Goal: Task Accomplishment & Management: Manage account settings

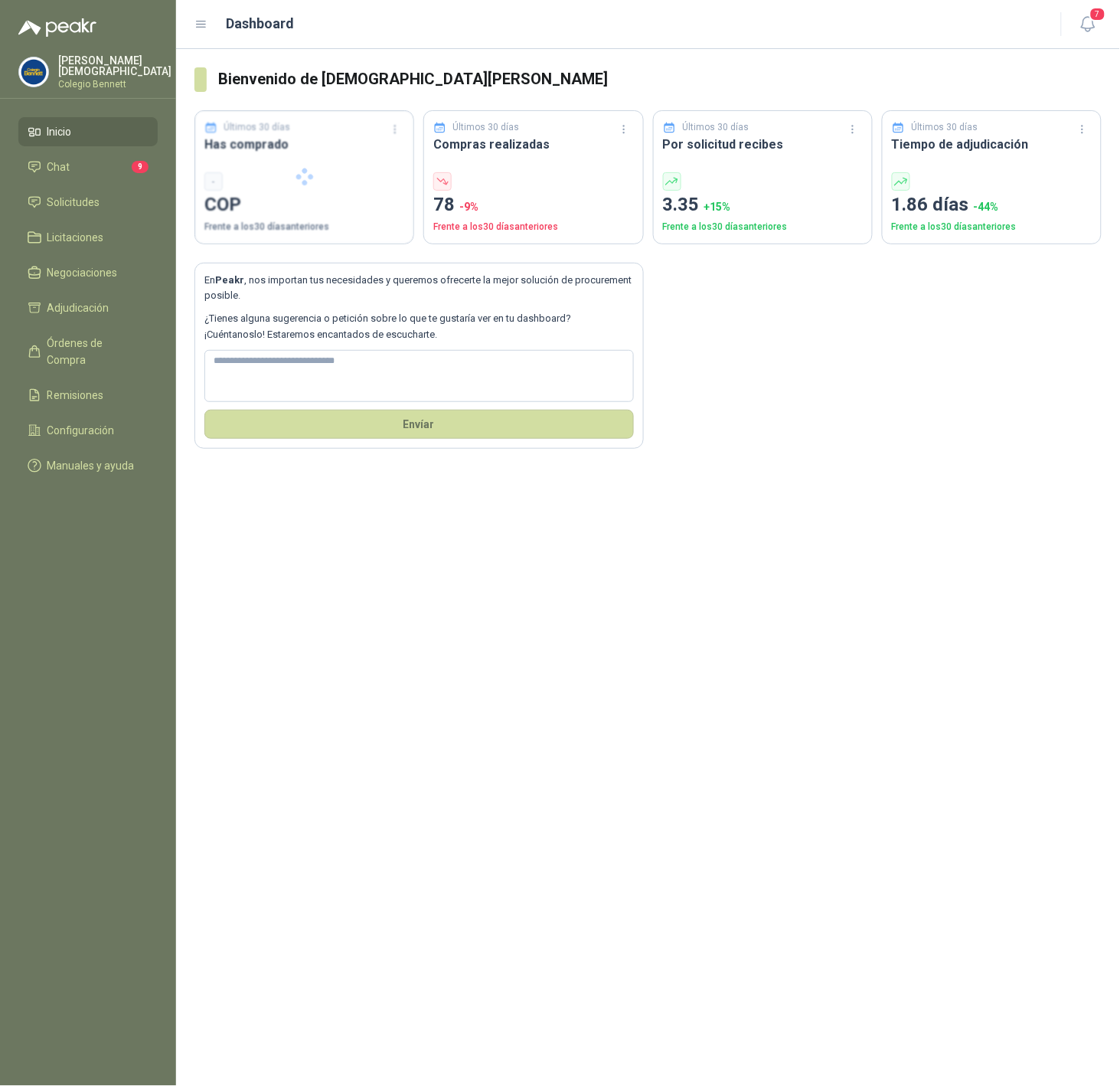
click at [76, 64] on p "Simón Mosquera" at bounding box center [115, 65] width 113 height 21
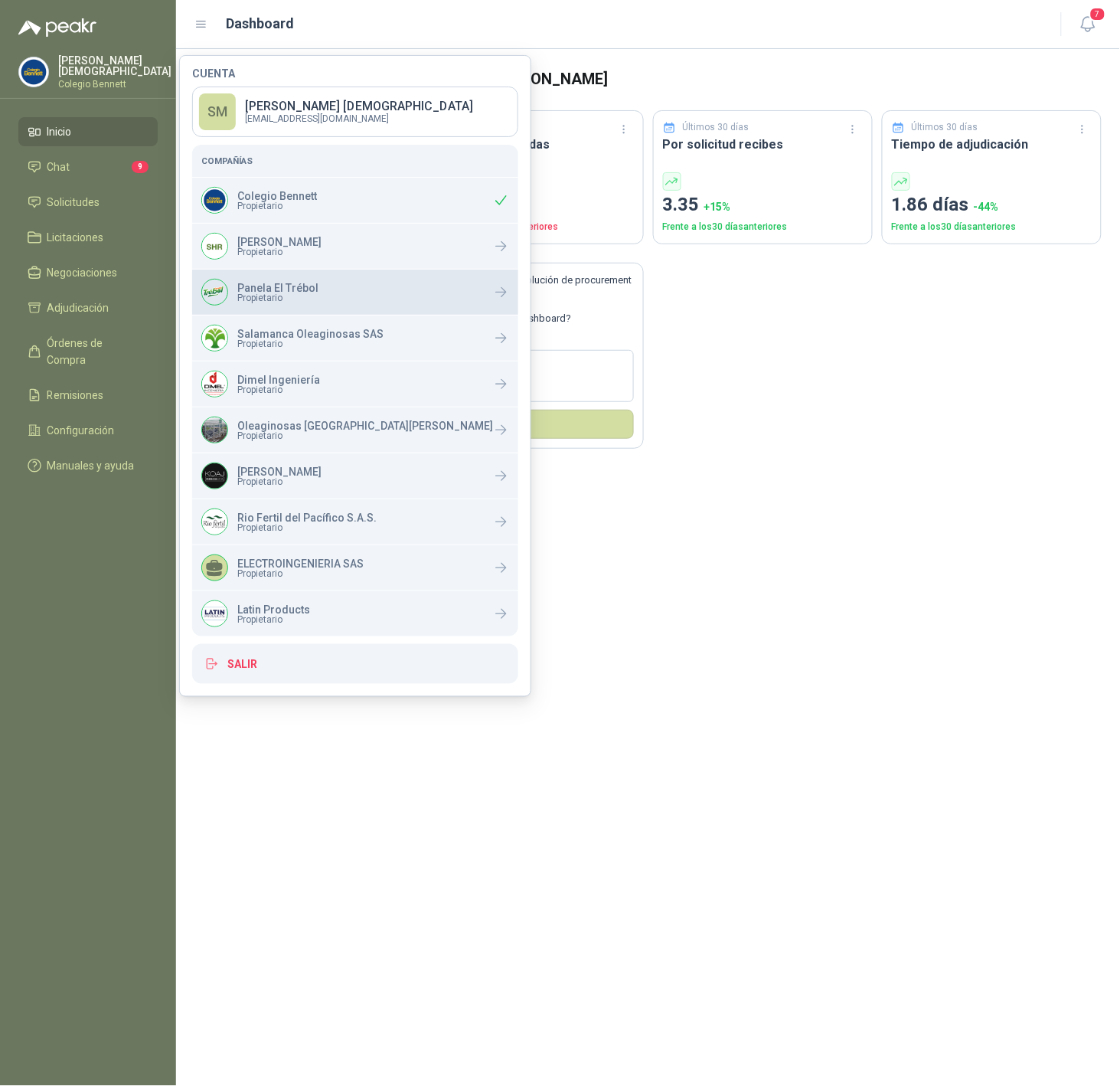
click at [302, 285] on p "Panela El Trébol" at bounding box center [277, 288] width 81 height 11
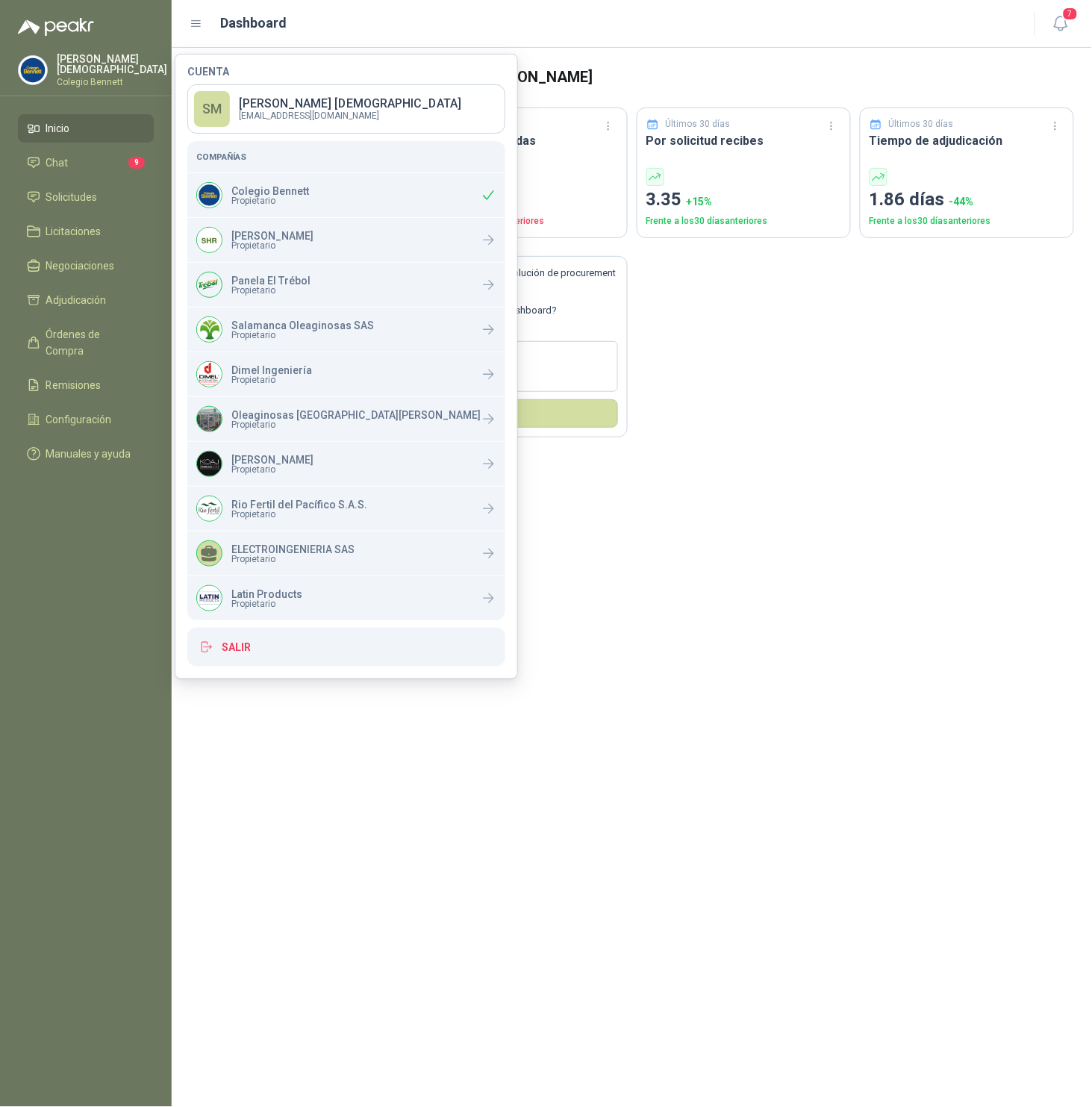
click at [123, 78] on p "Colegio Bennett" at bounding box center [112, 82] width 111 height 9
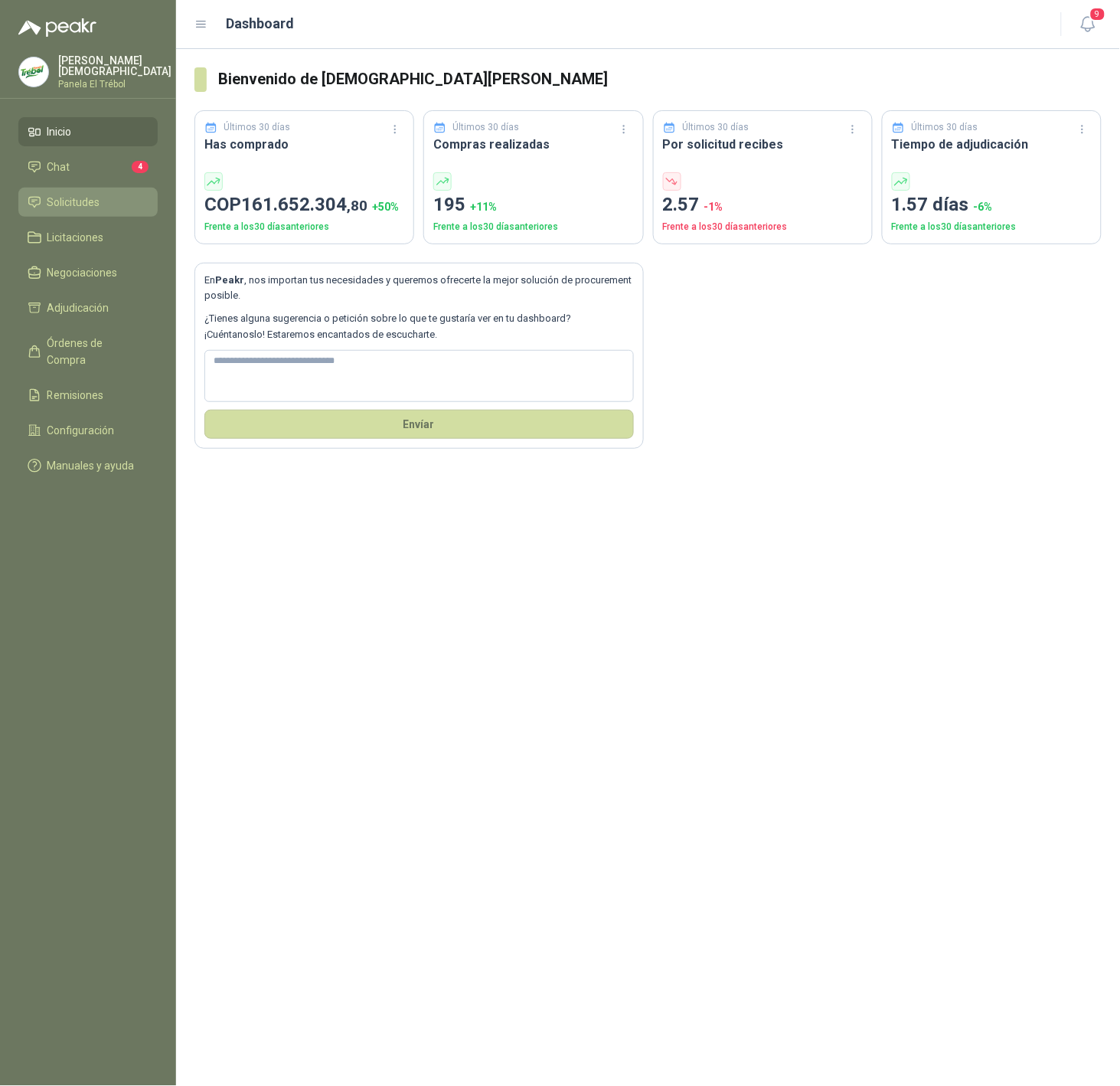
click at [55, 210] on link "Solicitudes" at bounding box center [88, 202] width 139 height 29
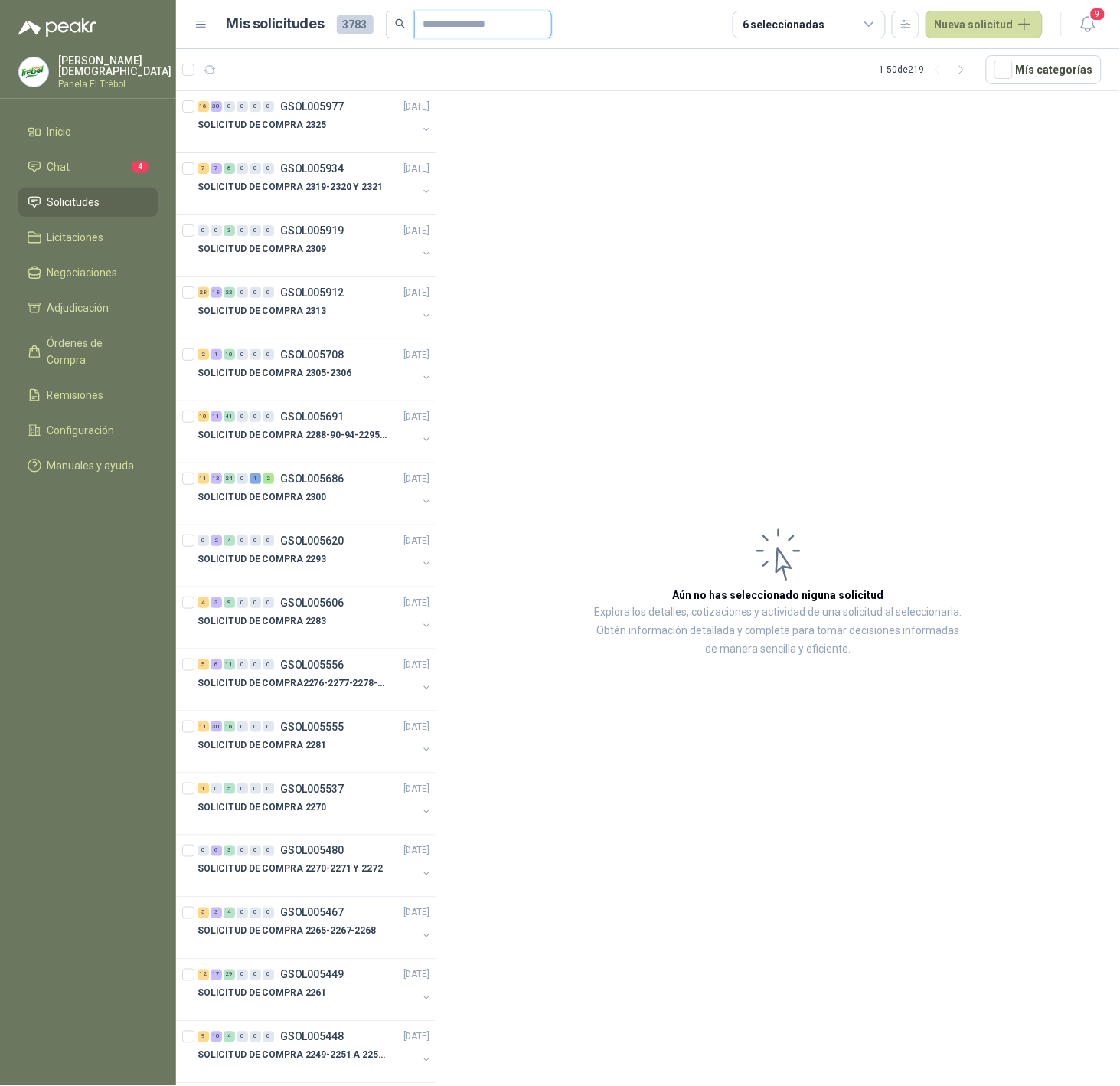
click at [458, 27] on input "text" at bounding box center [477, 24] width 107 height 26
click at [357, 103] on div "16 30 0 0 0 0 GSOL005977 15/10/25" at bounding box center [315, 107] width 235 height 19
click at [371, 113] on div "16 30 0 0 0 0 GSOL005977 15/10/25" at bounding box center [315, 107] width 235 height 19
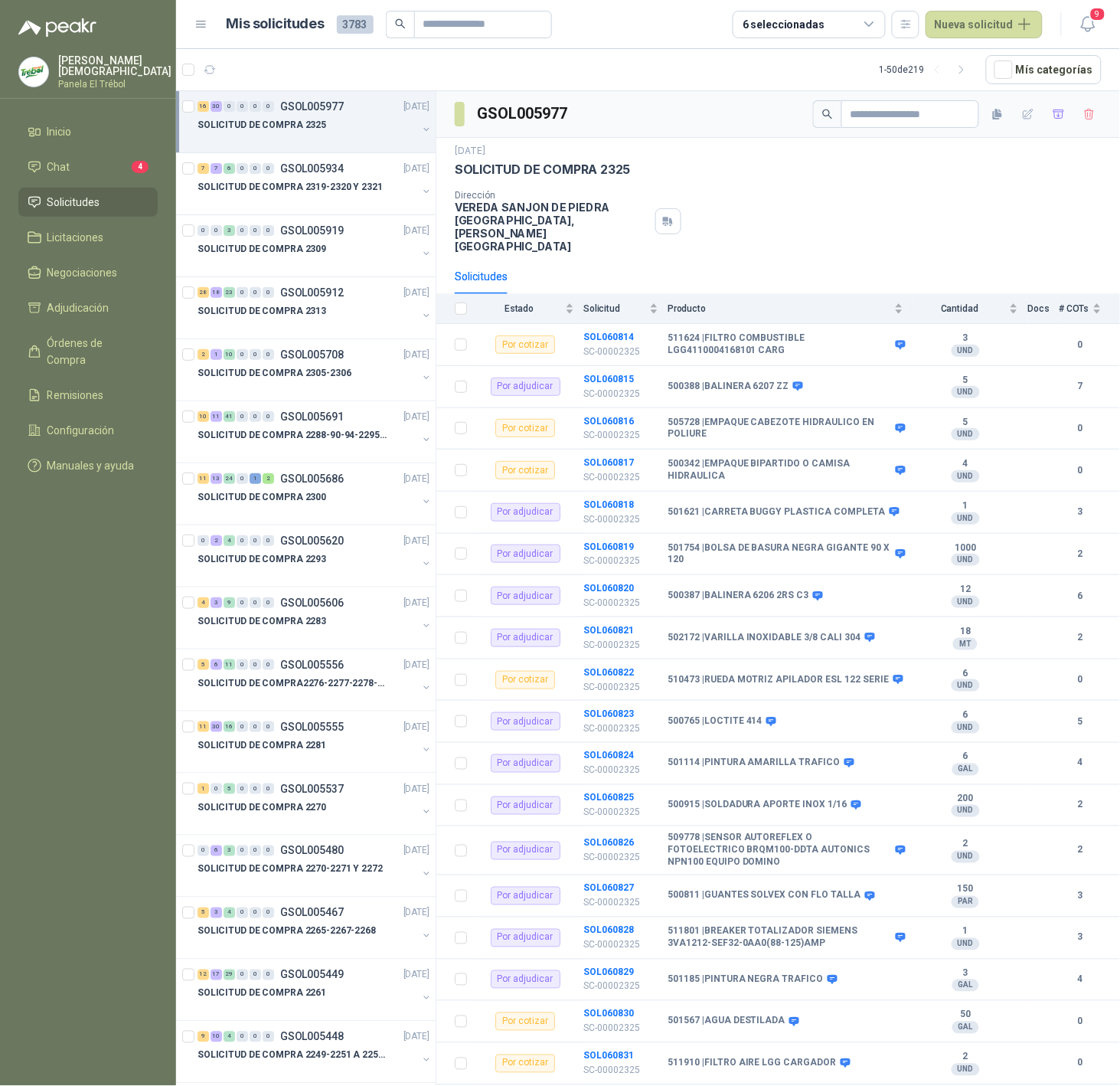
click at [357, 109] on div "16 30 0 0 0 0 GSOL005977 15/10/25" at bounding box center [315, 107] width 235 height 19
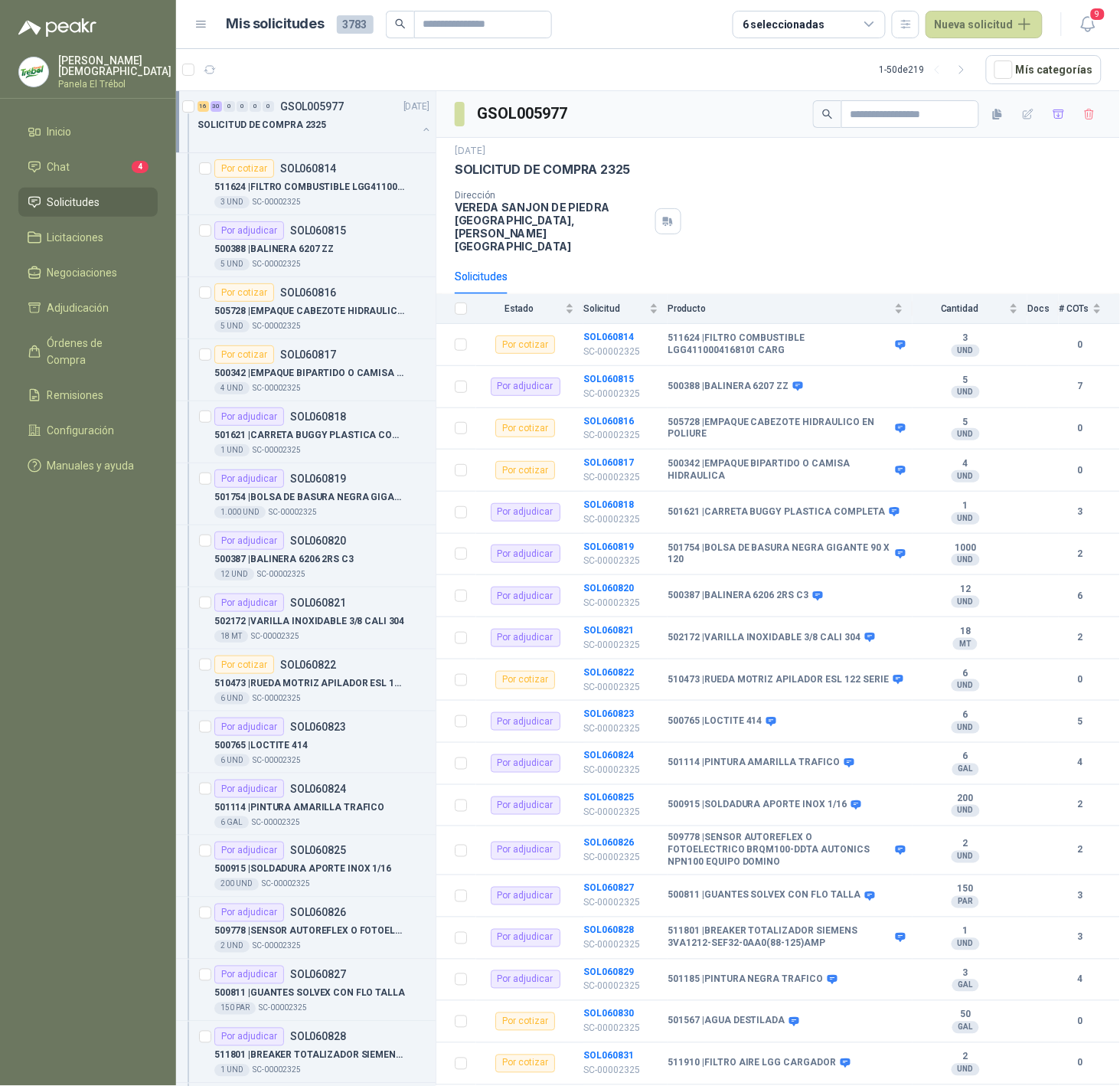
scroll to position [6, 0]
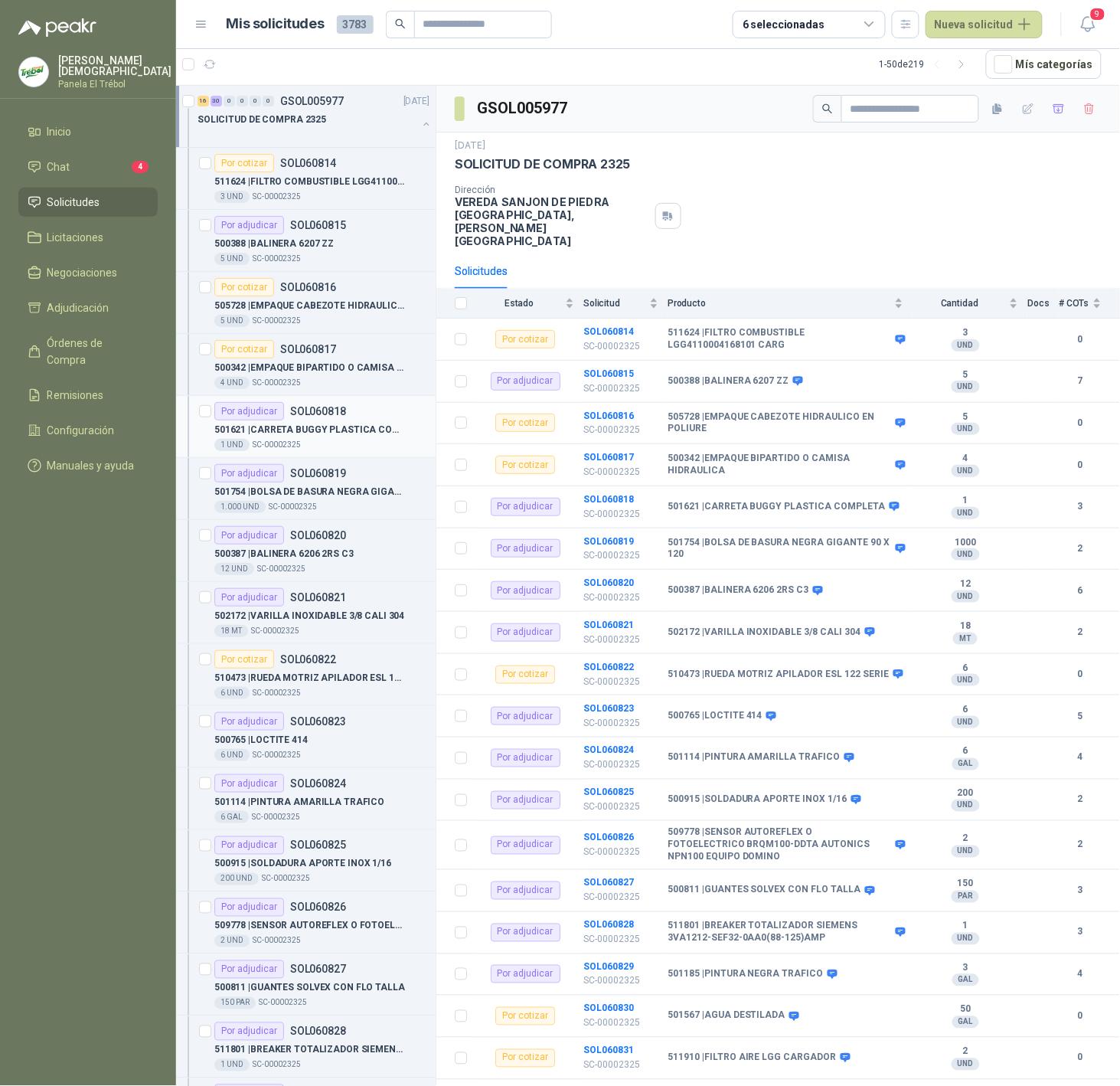
click at [322, 422] on div "501621 | CARRETA BUGGY PLASTICA COMPLETA" at bounding box center [323, 430] width 216 height 19
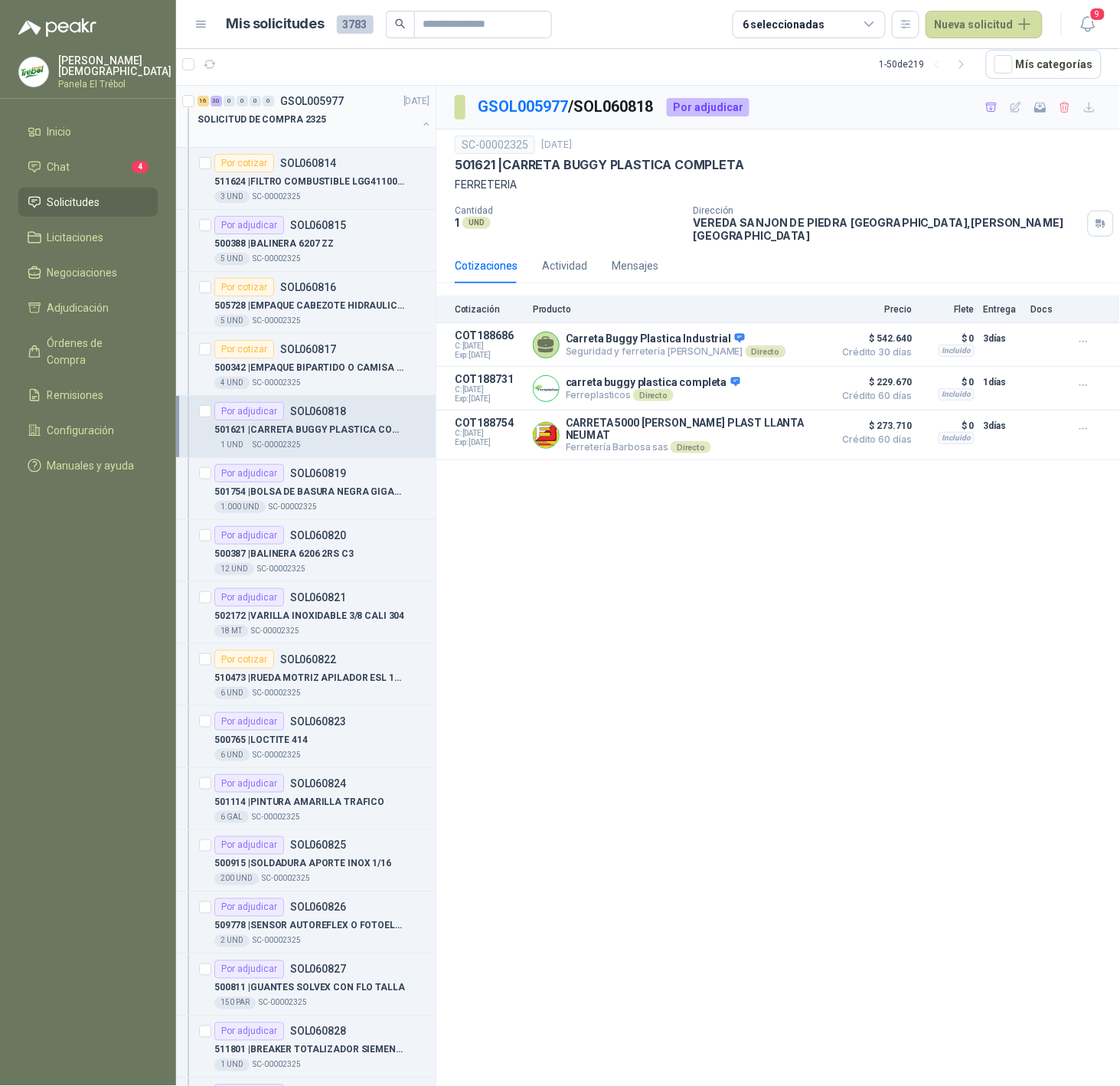
click at [350, 118] on div "SOLICITUD DE COMPRA 2325" at bounding box center [308, 120] width 219 height 19
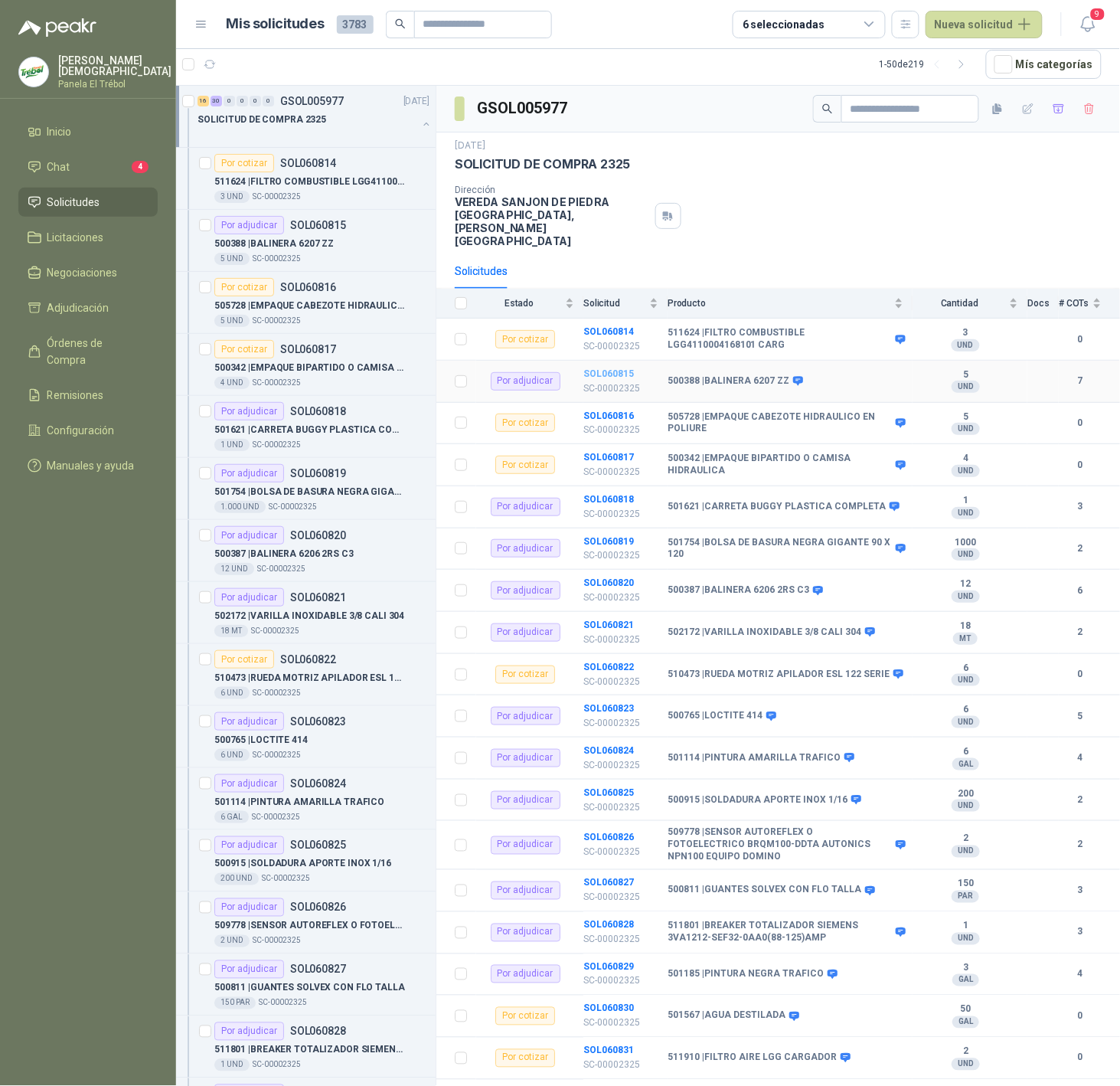
click at [595, 368] on b "SOL060815" at bounding box center [609, 374] width 50 height 11
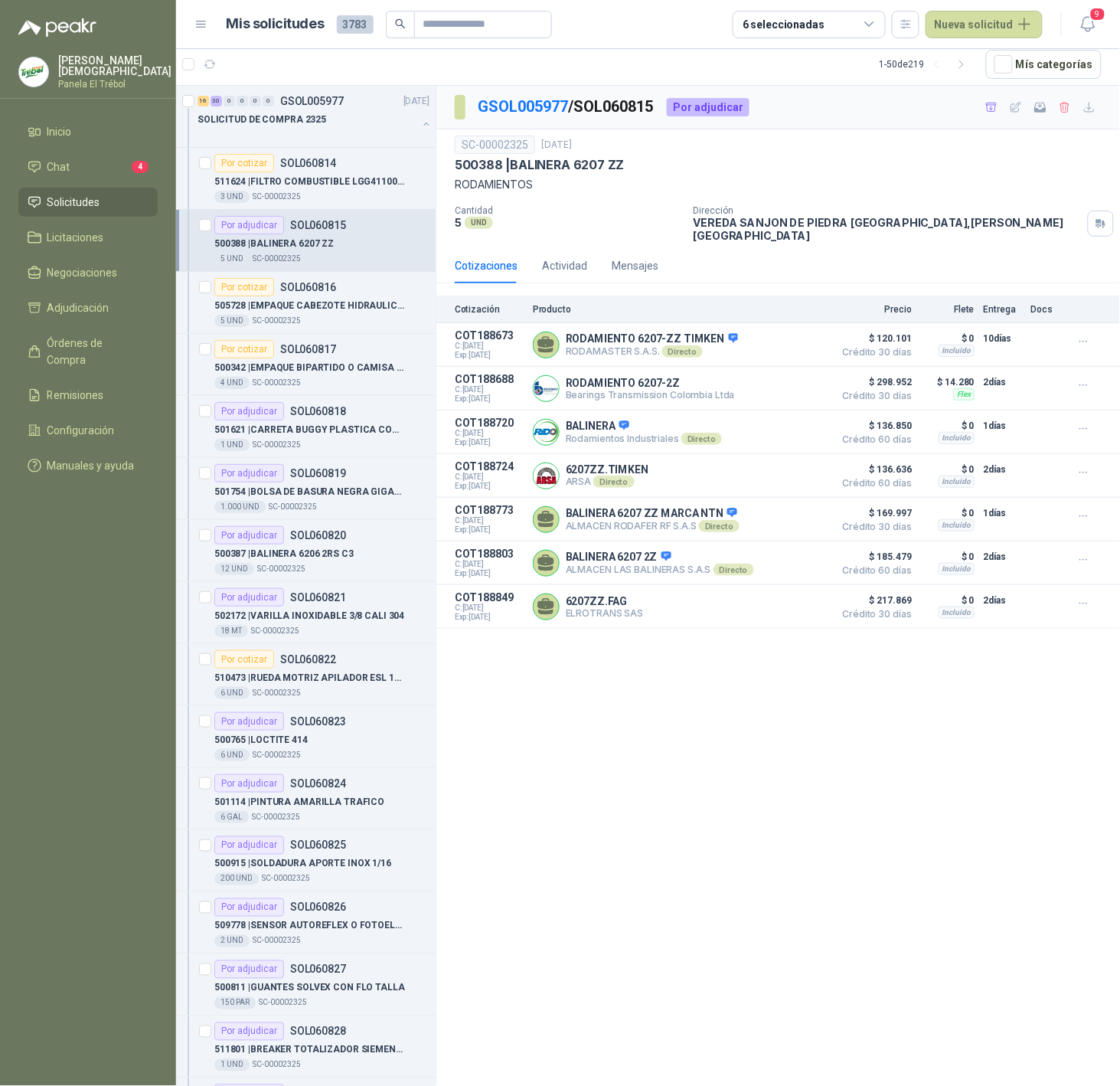
click at [788, 81] on article "1 - 50 de 219 Mís categorías" at bounding box center [648, 64] width 944 height 41
drag, startPoint x: 518, startPoint y: 166, endPoint x: 611, endPoint y: 166, distance: 93.0
click at [611, 166] on p "500388 | BALINERA 6207 ZZ" at bounding box center [539, 165] width 170 height 16
click at [624, 166] on div "500388 | BALINERA 6207 ZZ" at bounding box center [778, 165] width 647 height 16
drag, startPoint x: 520, startPoint y: 165, endPoint x: 594, endPoint y: 168, distance: 74.1
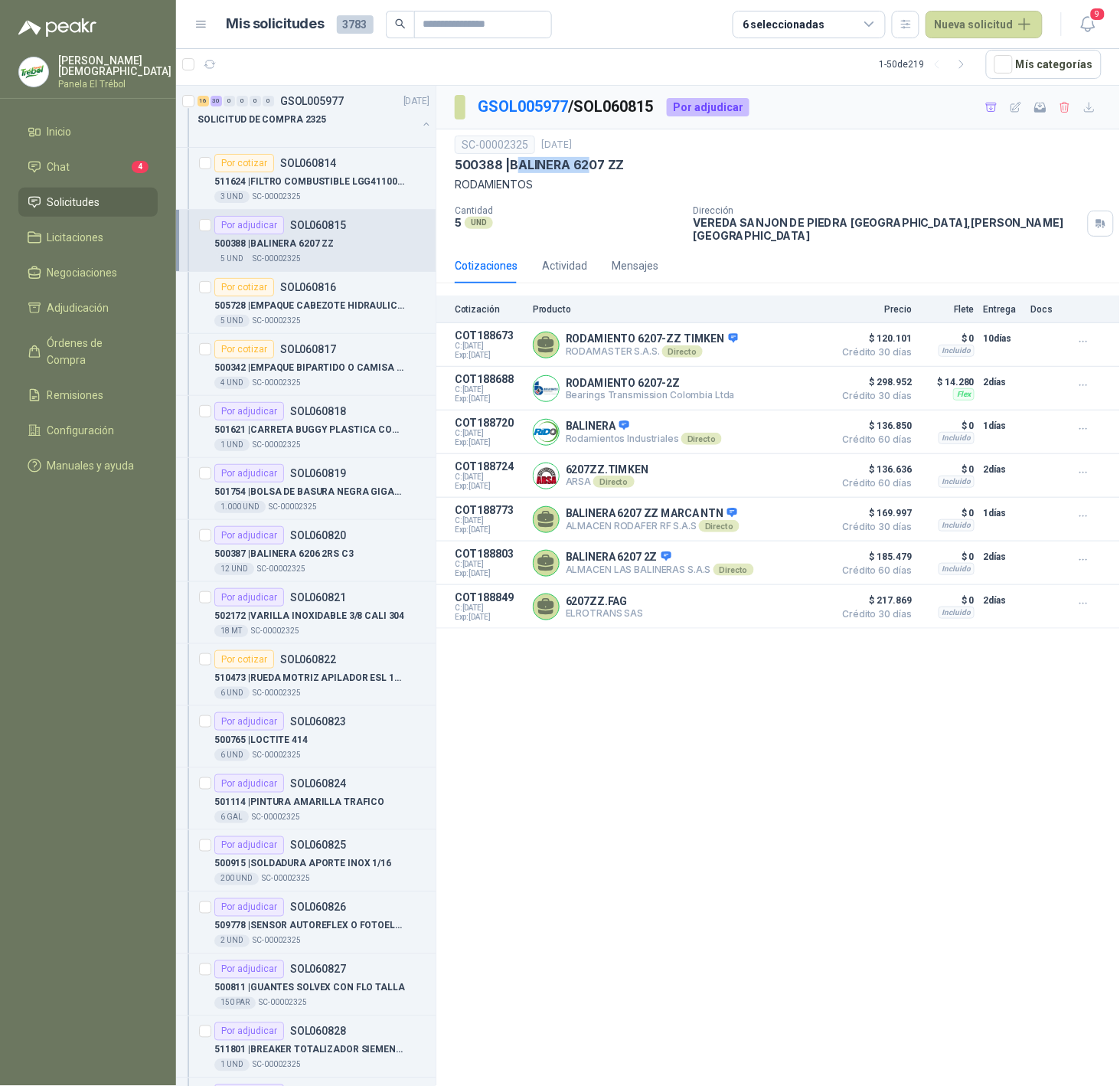
click at [594, 168] on p "500388 | BALINERA 6207 ZZ" at bounding box center [539, 165] width 170 height 16
drag, startPoint x: 667, startPoint y: 341, endPoint x: 699, endPoint y: 339, distance: 32.1
click at [699, 346] on p "RODAMASTER S.A.S. Directo" at bounding box center [652, 351] width 172 height 12
click at [707, 346] on p "RODAMASTER S.A.S. Directo" at bounding box center [652, 351] width 172 height 12
drag, startPoint x: 565, startPoint y: 346, endPoint x: 653, endPoint y: 344, distance: 88.0
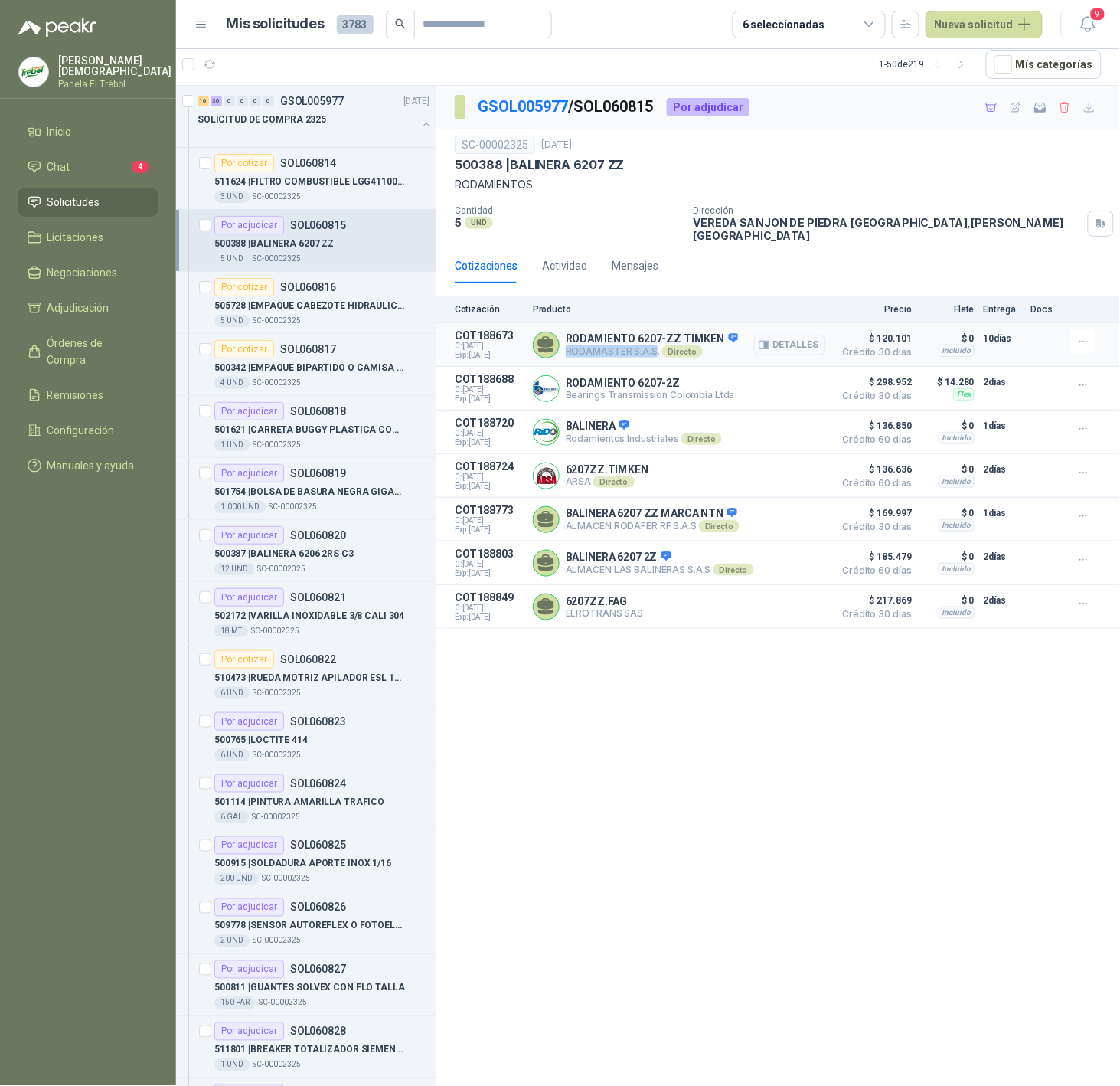
click at [653, 346] on p "RODAMASTER S.A.S. Directo" at bounding box center [652, 351] width 172 height 12
click at [672, 377] on p "RODAMIENTO 6207-2Z" at bounding box center [651, 382] width 169 height 12
click at [563, 259] on div "Actividad" at bounding box center [564, 266] width 46 height 17
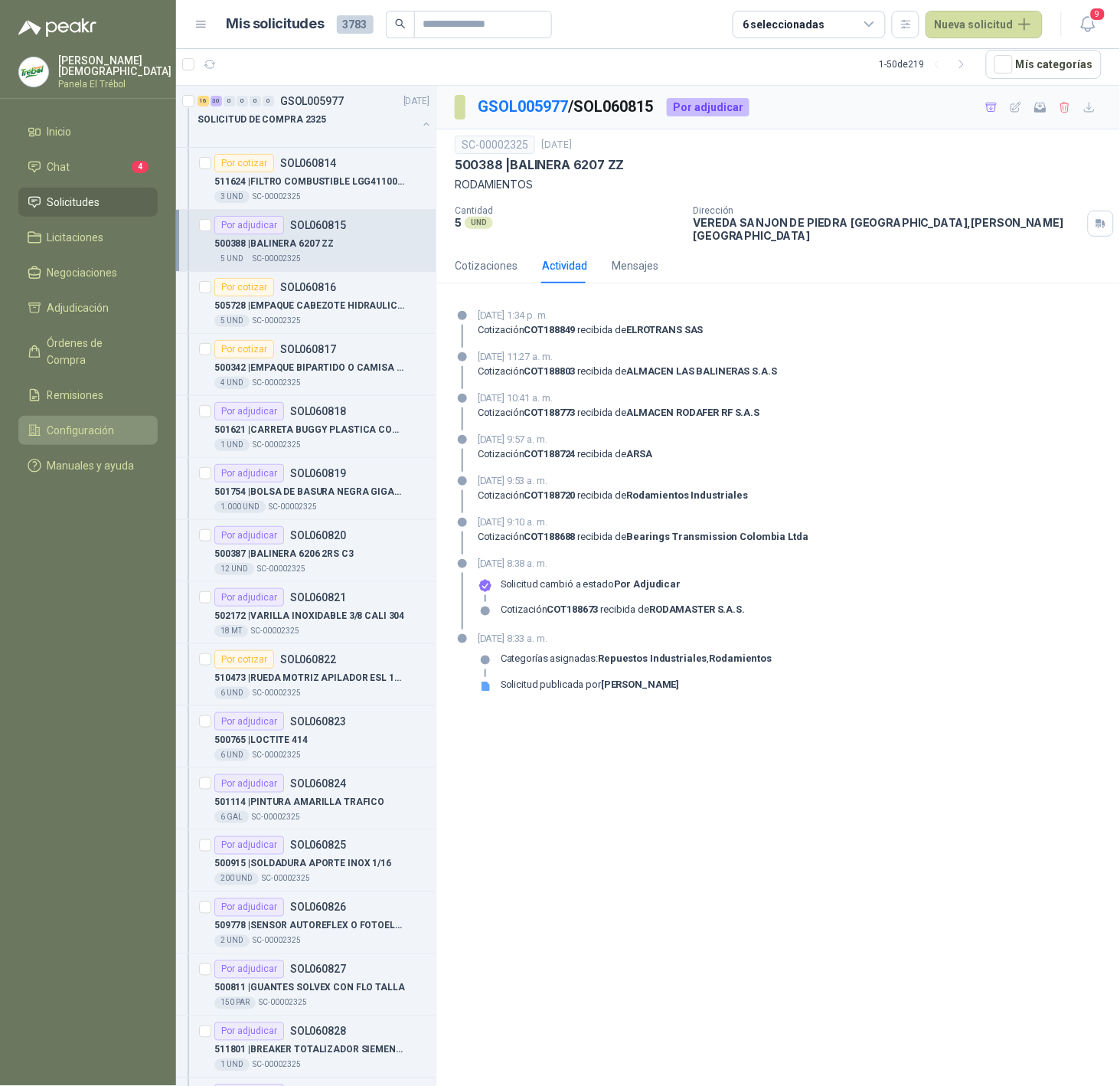
click at [74, 422] on span "Configuración" at bounding box center [81, 430] width 68 height 17
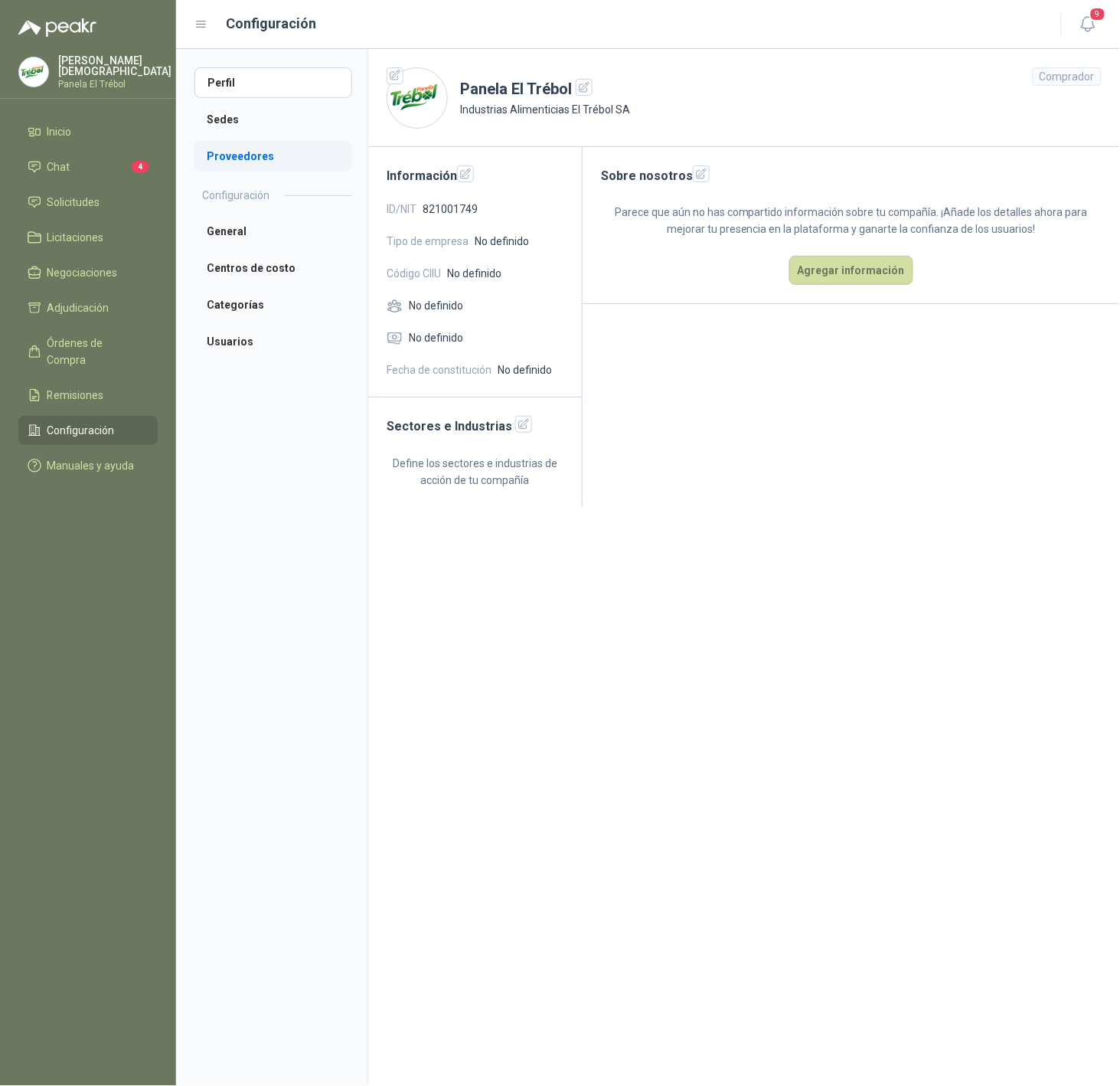
click at [228, 141] on li "Proveedores" at bounding box center [273, 156] width 158 height 31
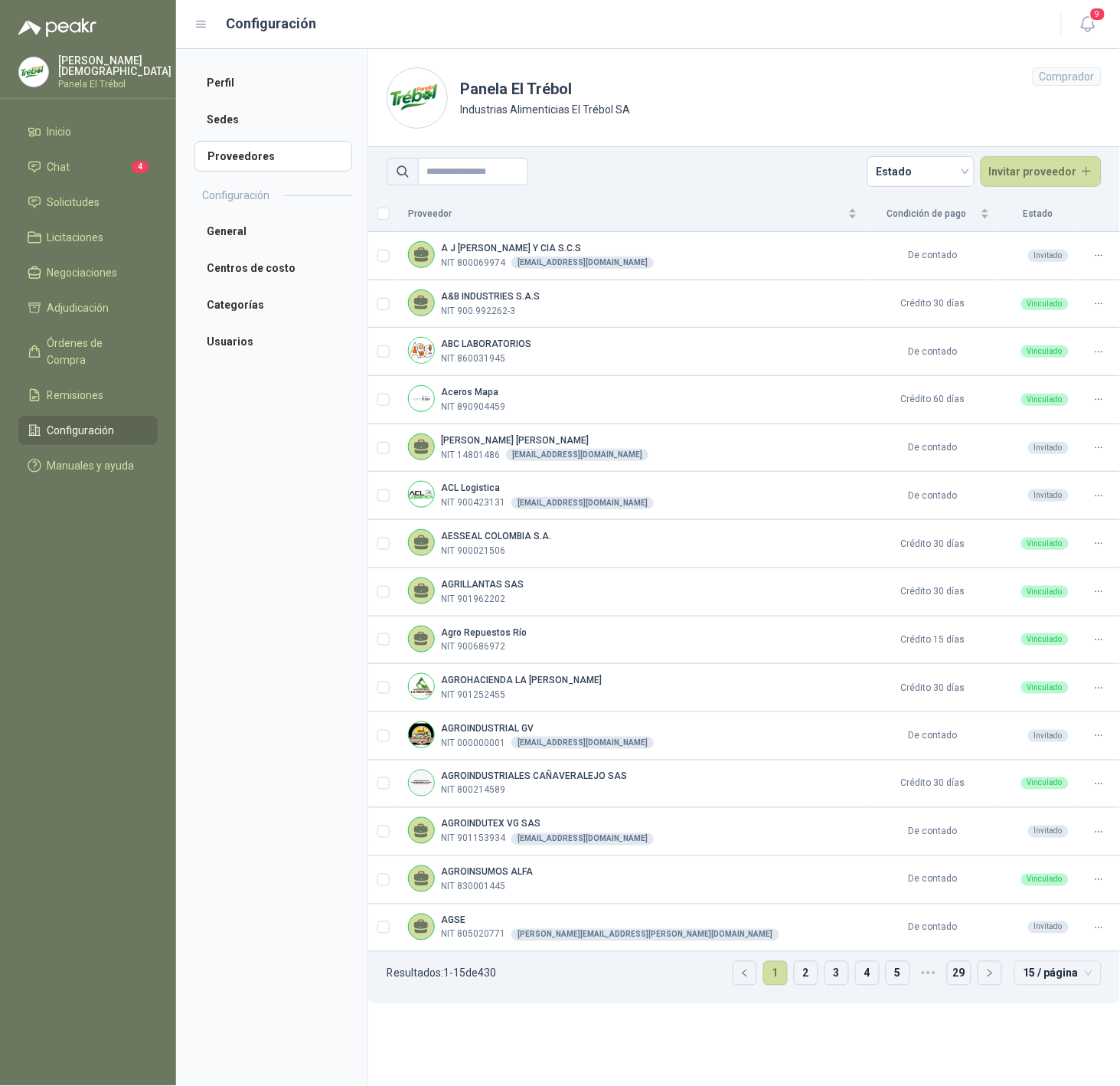
drag, startPoint x: 484, startPoint y: 979, endPoint x: 520, endPoint y: 976, distance: 36.1
click at [520, 976] on ul "Resultados: 1 - 15 de 430 1 2 3 4 5 ••• 29 15 / página" at bounding box center [744, 978] width 752 height 52
drag, startPoint x: 489, startPoint y: 973, endPoint x: 520, endPoint y: 972, distance: 31.0
click at [520, 972] on ul "Resultados: 1 - 15 de 430 1 2 3 4 5 ••• 29 15 / página" at bounding box center [744, 978] width 752 height 52
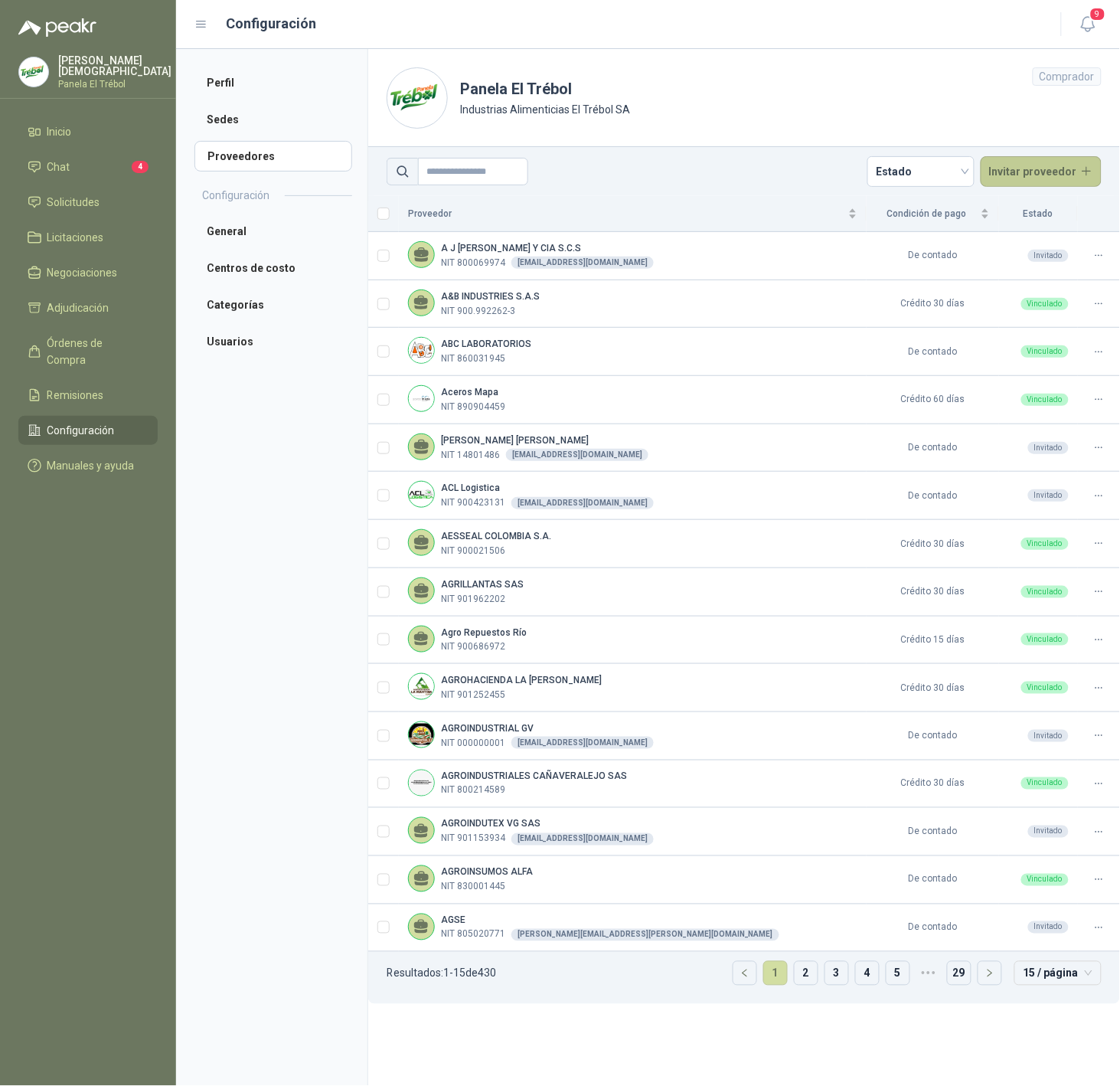
click at [1033, 178] on button "Invitar proveedor" at bounding box center [1041, 171] width 122 height 31
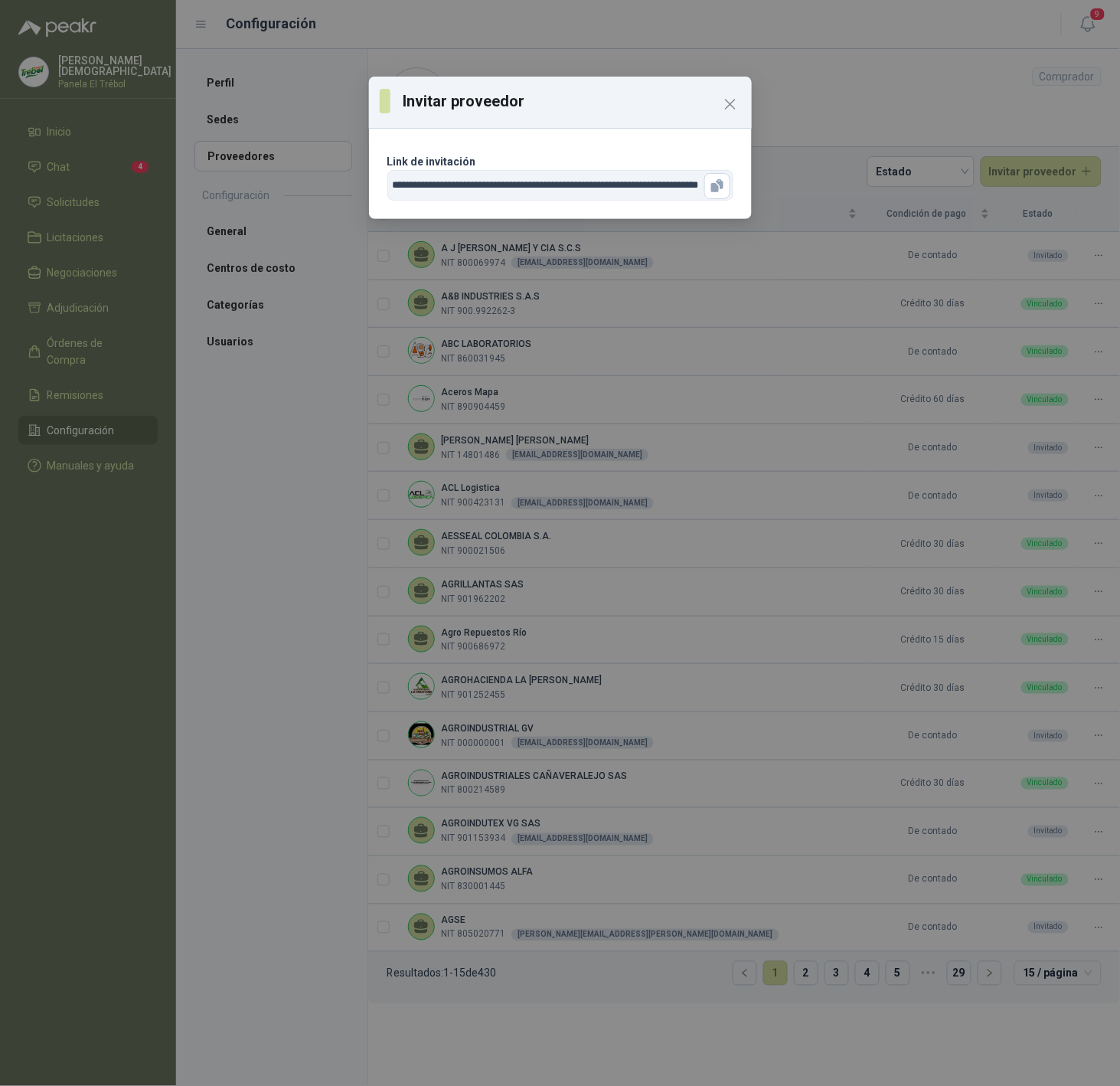
click at [498, 183] on input "**********" at bounding box center [560, 185] width 346 height 31
click at [730, 107] on icon "Close" at bounding box center [731, 104] width 19 height 19
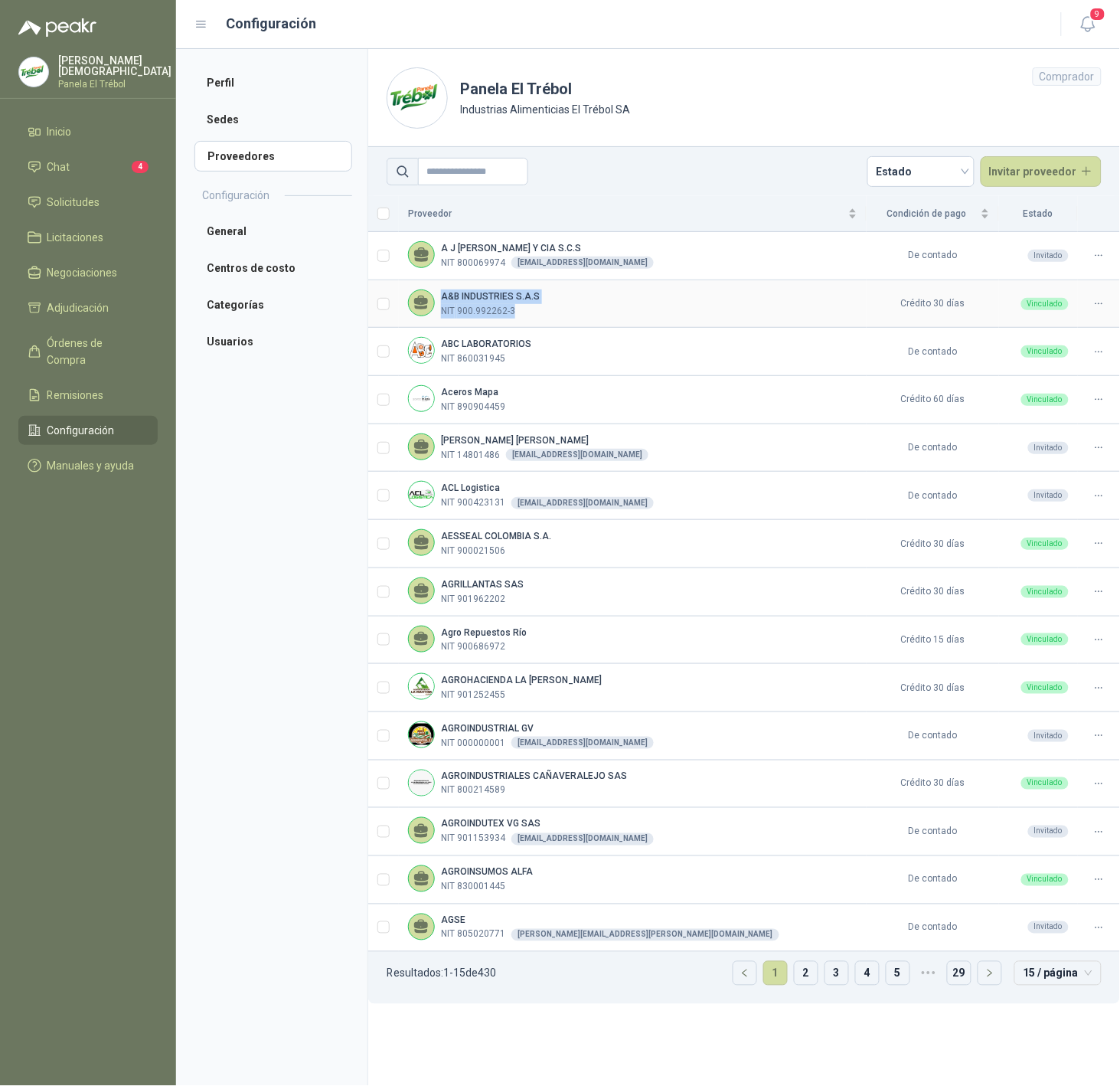
drag, startPoint x: 441, startPoint y: 298, endPoint x: 551, endPoint y: 314, distance: 111.2
click at [551, 314] on div "A&B INDUSTRIES S.A.S NIT 900.992262-3" at bounding box center [633, 303] width 450 height 29
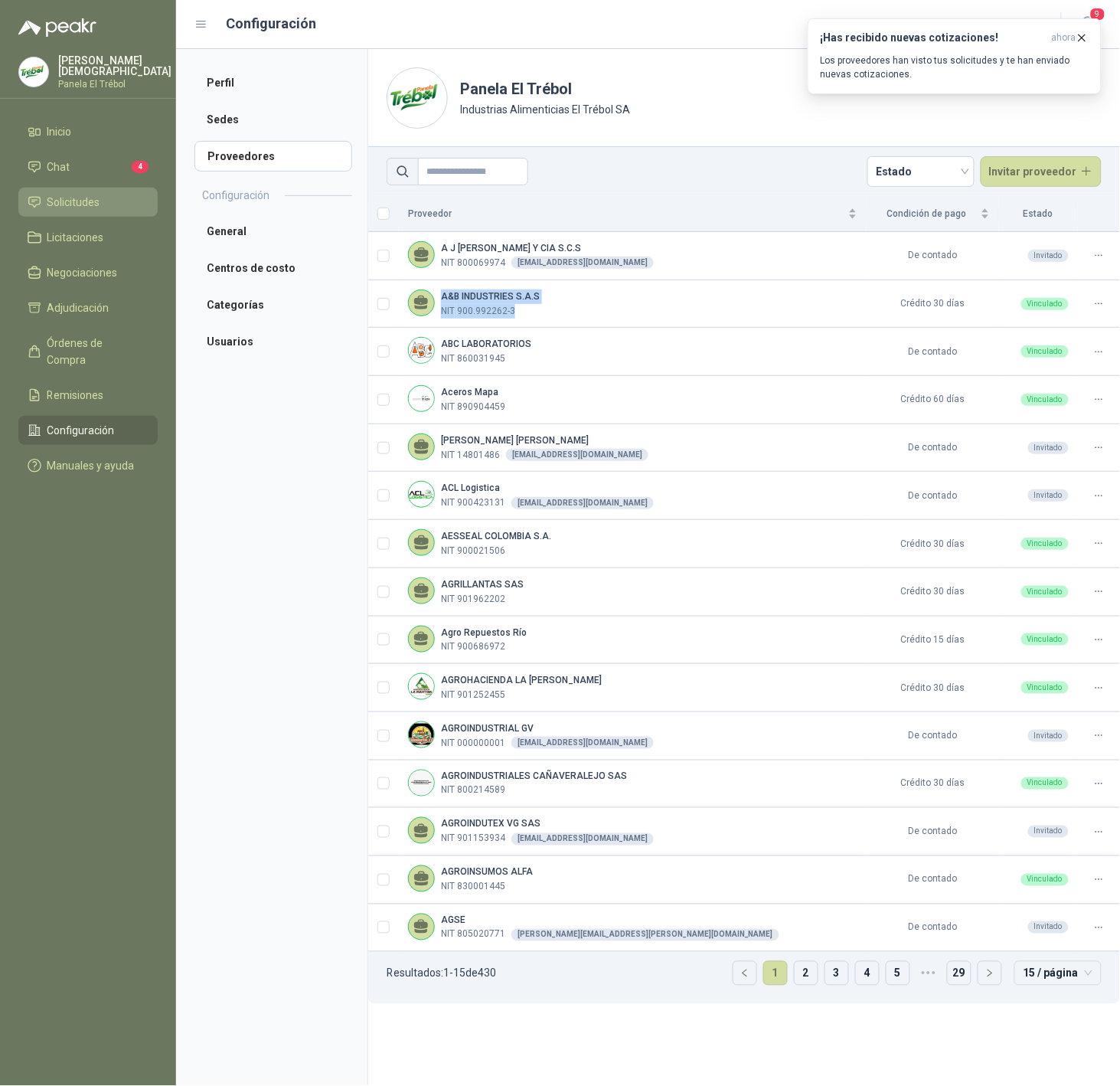
click at [72, 195] on span "Solicitudes" at bounding box center [73, 202] width 53 height 17
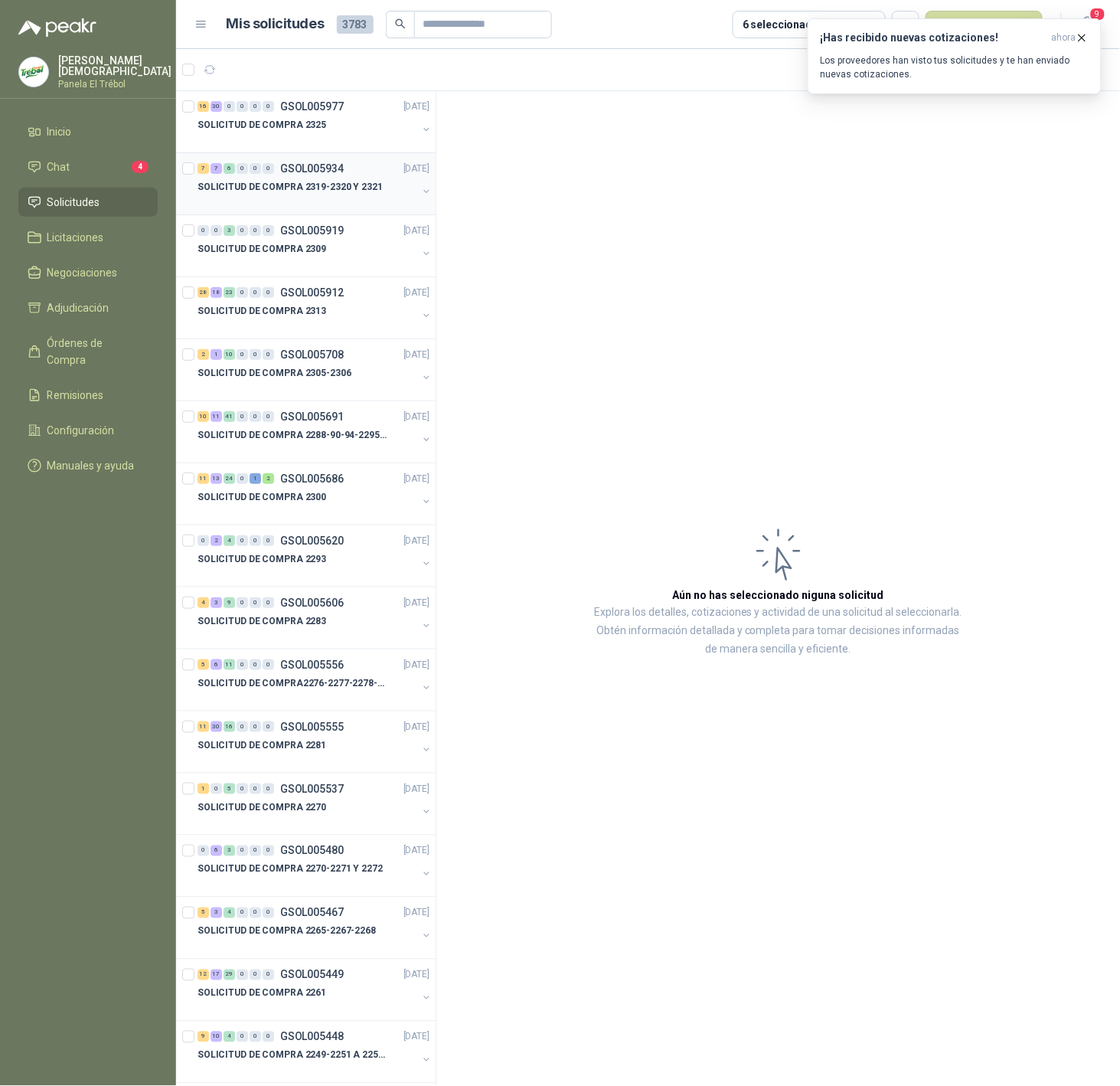
click at [341, 177] on div "7 7 6 0 0 0 GSOL005934 08/10/25" at bounding box center [315, 168] width 235 height 19
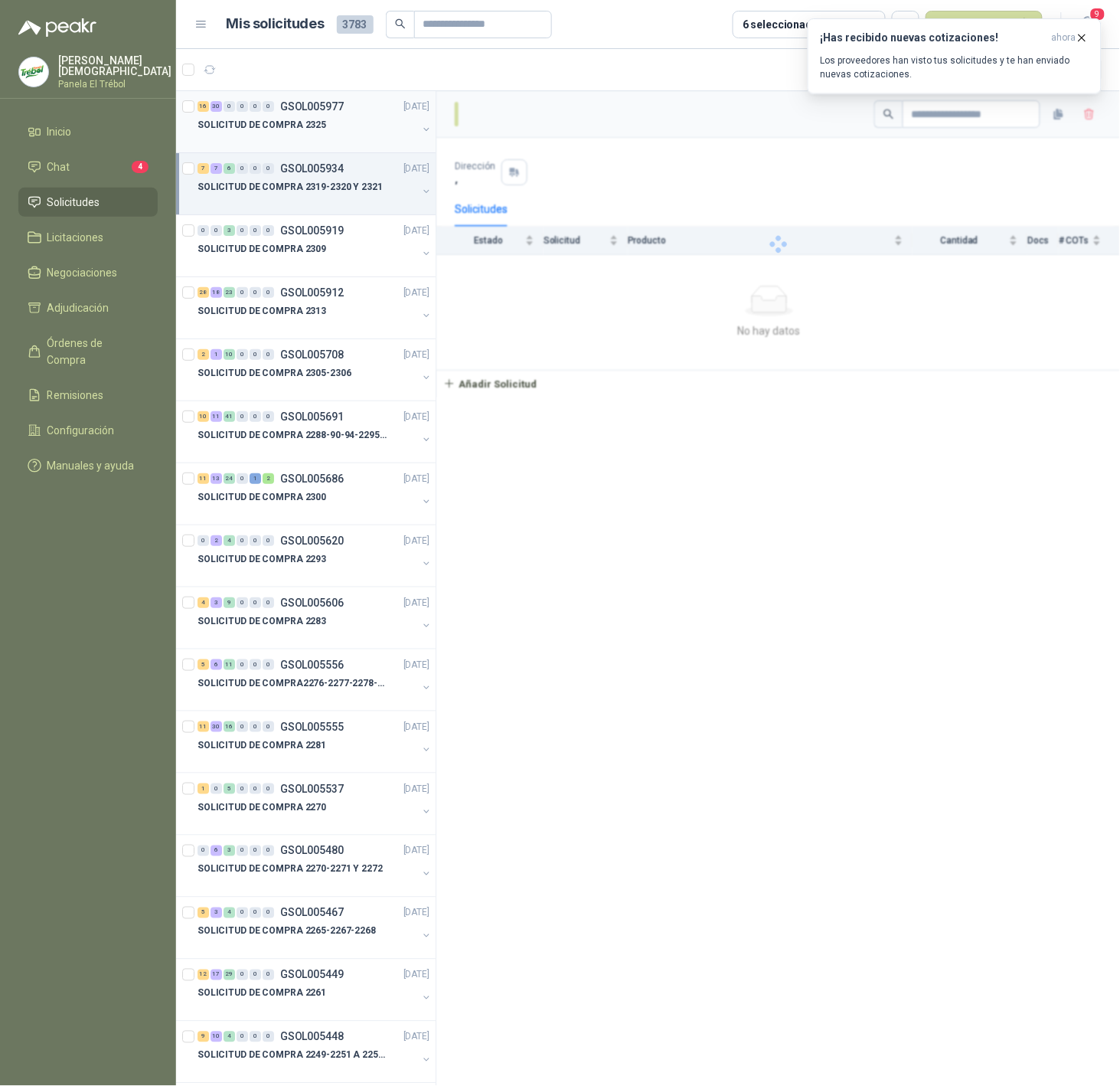
click at [349, 119] on div "SOLICITUD DE COMPRA 2325" at bounding box center [308, 125] width 219 height 19
click at [373, 120] on div "SOLICITUD DE COMPRA 2325" at bounding box center [308, 125] width 219 height 19
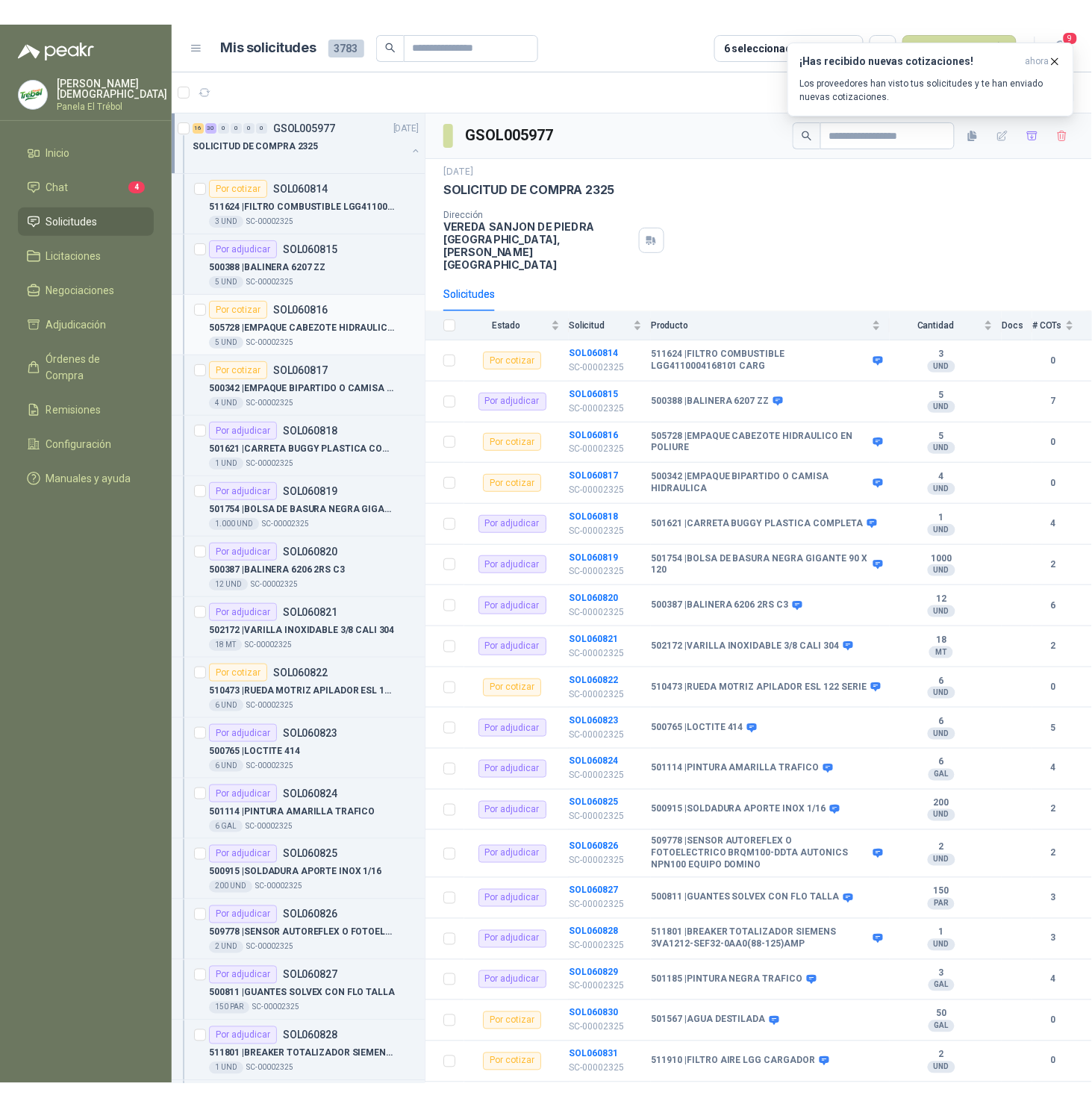
scroll to position [5, 0]
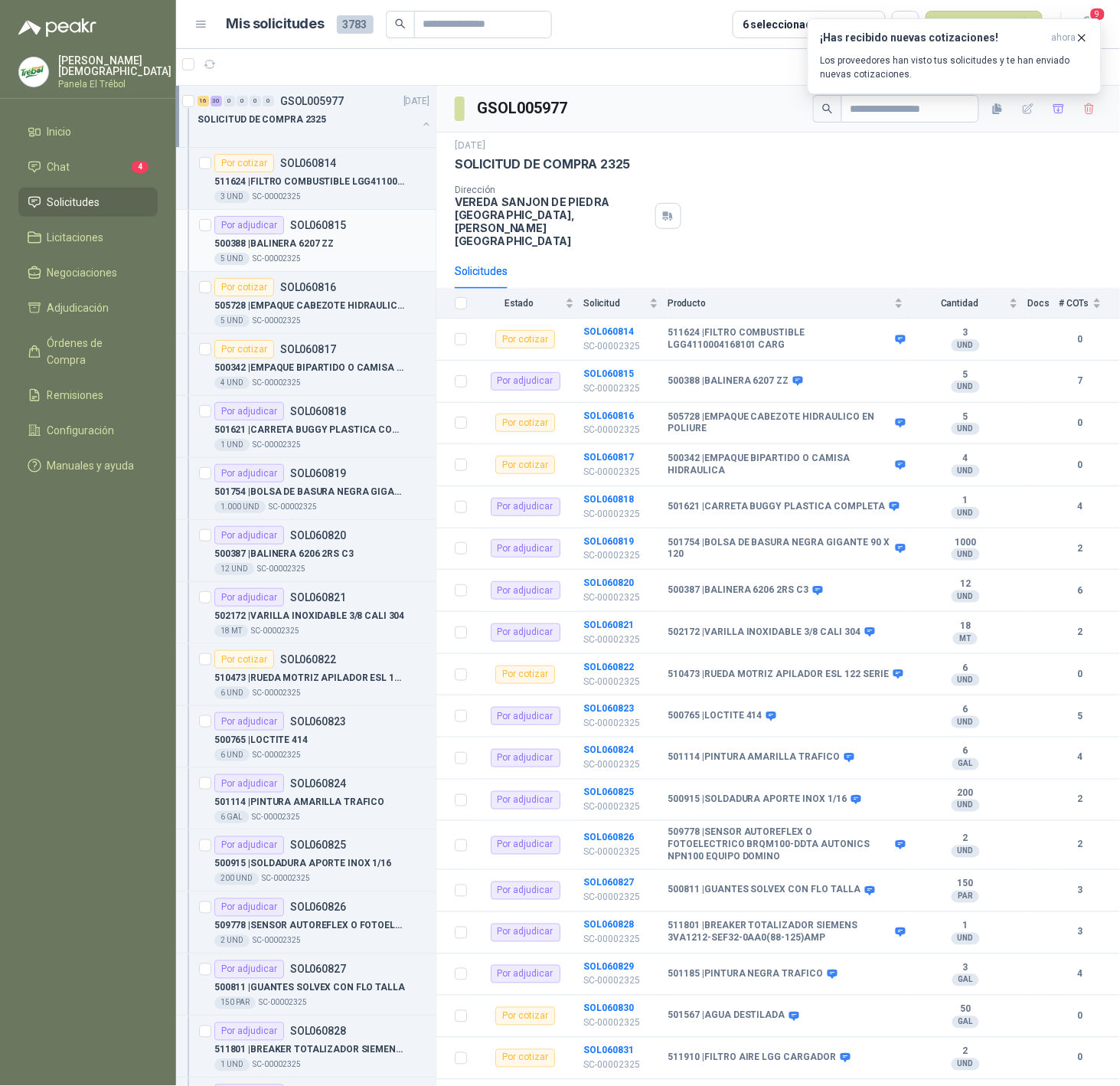
click at [310, 243] on p "500388 | BALINERA 6207 ZZ" at bounding box center [274, 245] width 120 height 15
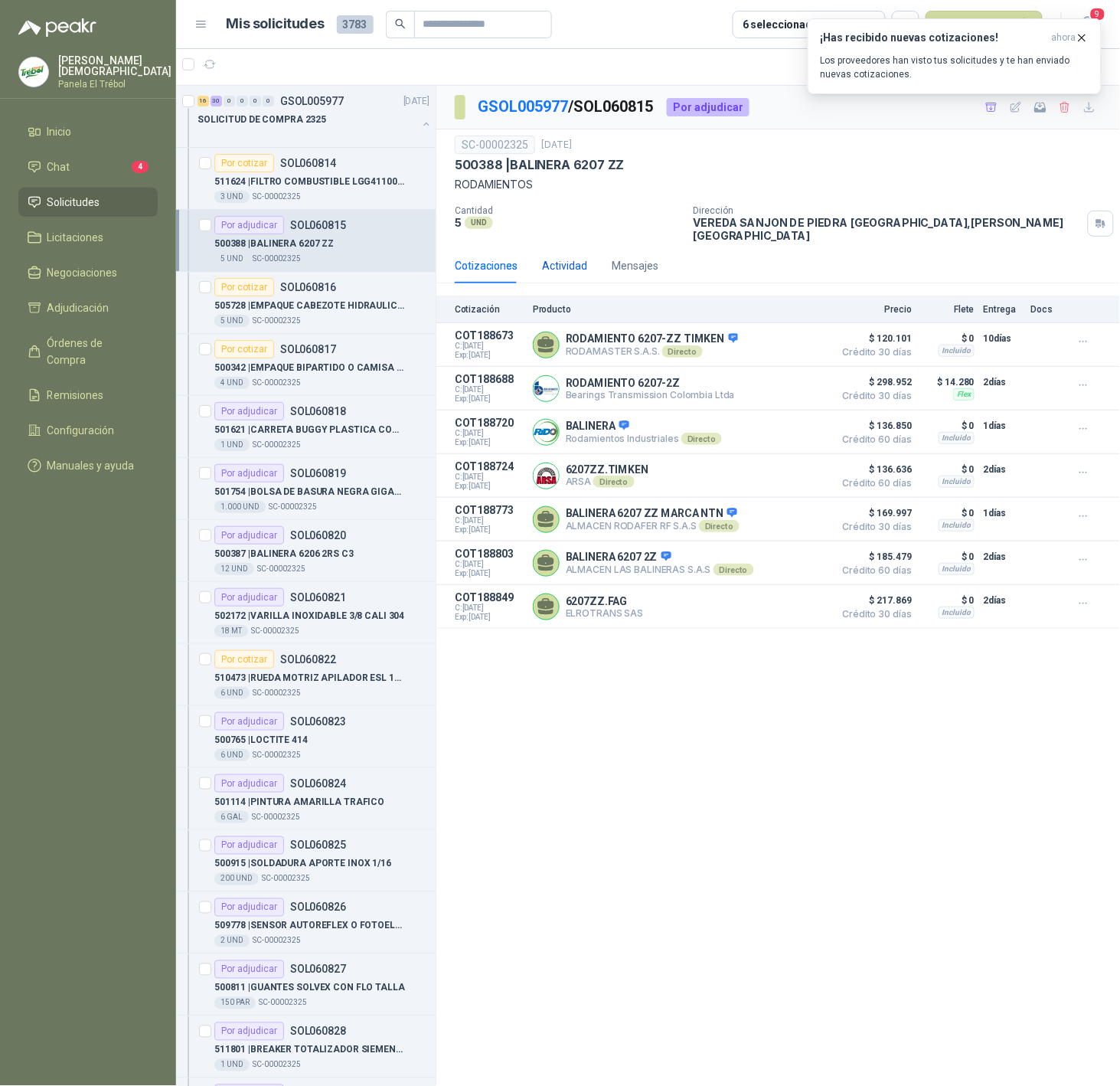
click at [560, 259] on div "Actividad" at bounding box center [564, 266] width 46 height 17
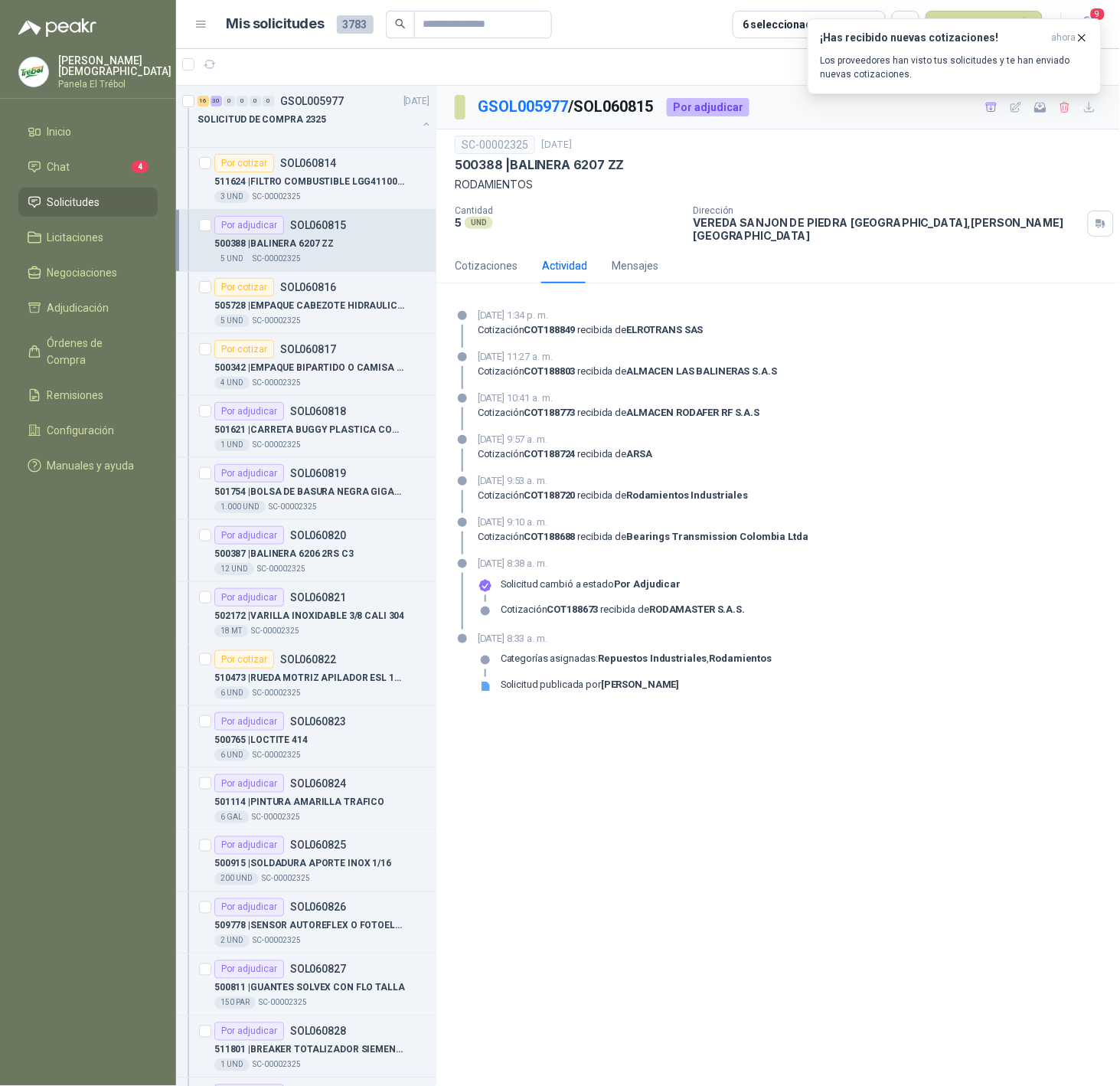
drag, startPoint x: 573, startPoint y: 629, endPoint x: 609, endPoint y: 629, distance: 36.0
click at [609, 631] on p "15 de octubre de 2025, 8:33 a. m." at bounding box center [625, 639] width 294 height 15
drag, startPoint x: 580, startPoint y: 554, endPoint x: 602, endPoint y: 556, distance: 22.1
click at [602, 556] on p "15 de octubre de 2025, 8:38 a. m." at bounding box center [612, 563] width 268 height 15
drag, startPoint x: 583, startPoint y: 520, endPoint x: 601, endPoint y: 508, distance: 21.6
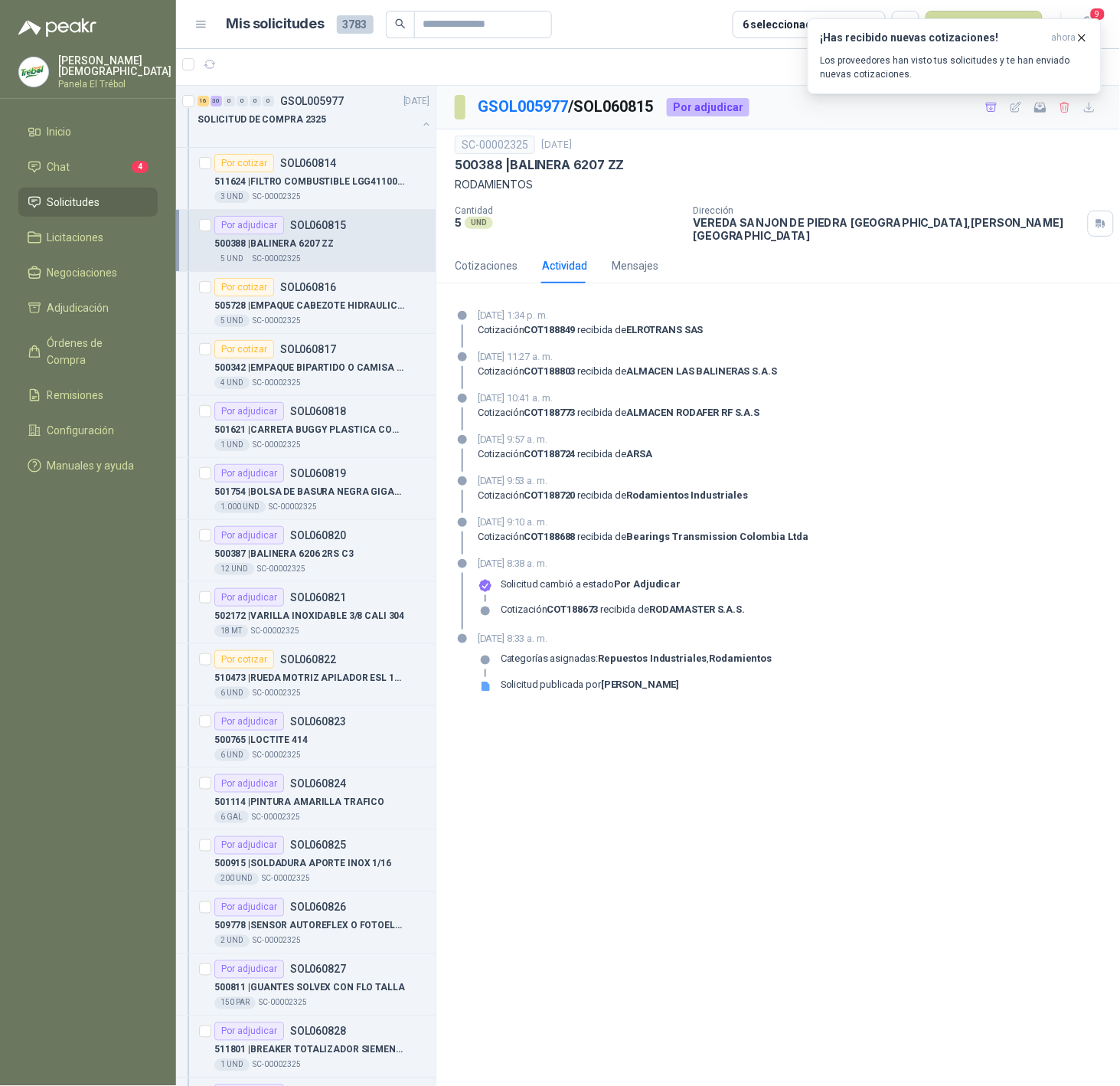
click at [605, 518] on div "15 de octubre de 2025, 9:10 a. m. Cotización COT188688 recibida de Bearings Tra…" at bounding box center [643, 535] width 331 height 40
drag, startPoint x: 581, startPoint y: 476, endPoint x: 604, endPoint y: 475, distance: 23.0
click at [604, 475] on p "15 de octubre de 2025, 9:53 a. m." at bounding box center [613, 481] width 270 height 15
drag, startPoint x: 590, startPoint y: 432, endPoint x: 598, endPoint y: 424, distance: 11.3
click at [601, 432] on p "15 de octubre de 2025, 9:57 a. m." at bounding box center [565, 440] width 175 height 15
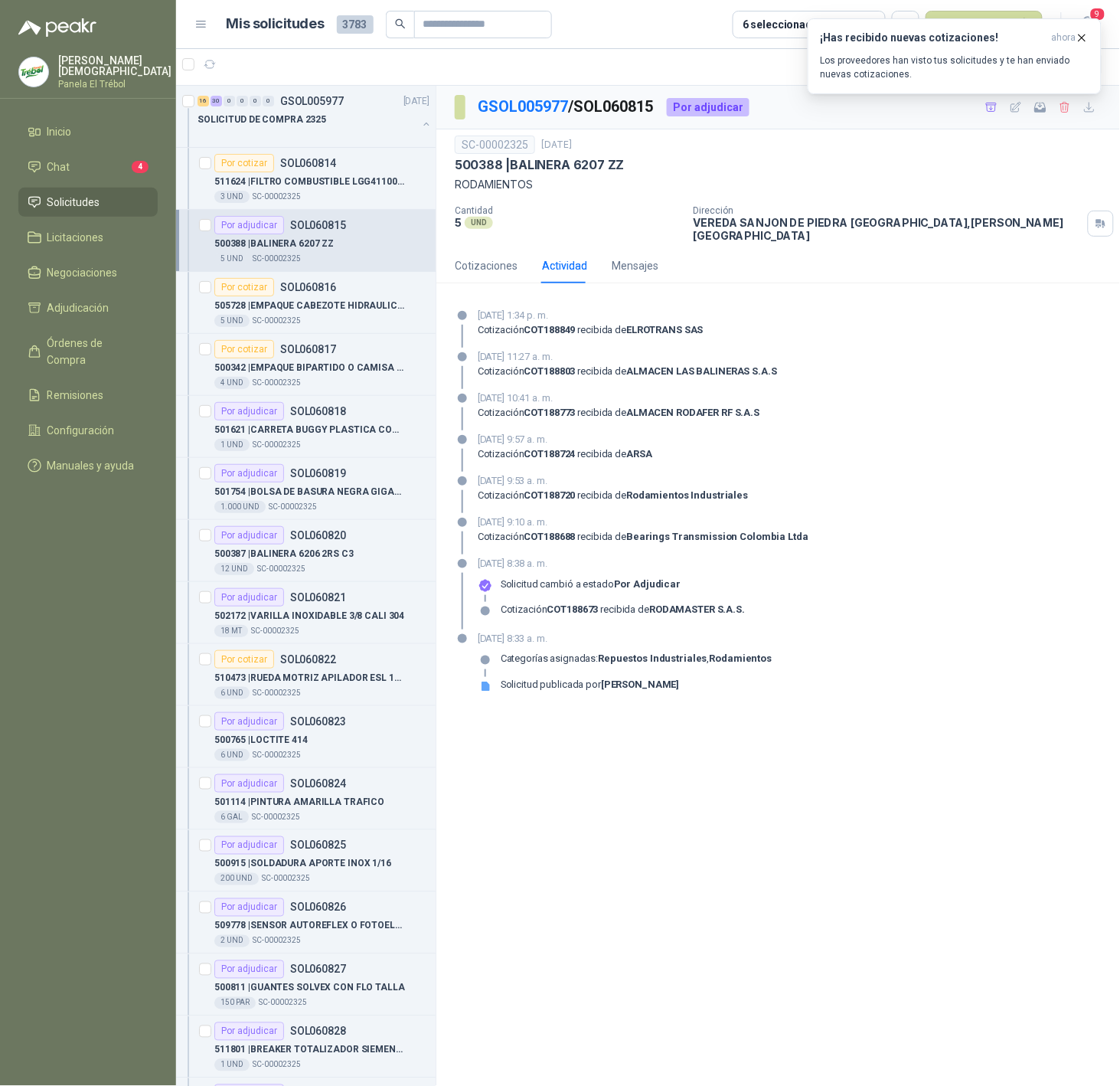
drag, startPoint x: 589, startPoint y: 387, endPoint x: 602, endPoint y: 384, distance: 13.3
click at [602, 391] on p "15 de octubre de 2025, 10:41 a. m." at bounding box center [618, 398] width 282 height 15
drag, startPoint x: 584, startPoint y: 310, endPoint x: 608, endPoint y: 311, distance: 24.0
click at [608, 311] on p "15 de octubre de 2025, 1:34 p. m." at bounding box center [590, 315] width 226 height 15
drag, startPoint x: 584, startPoint y: 347, endPoint x: 605, endPoint y: 350, distance: 21.2
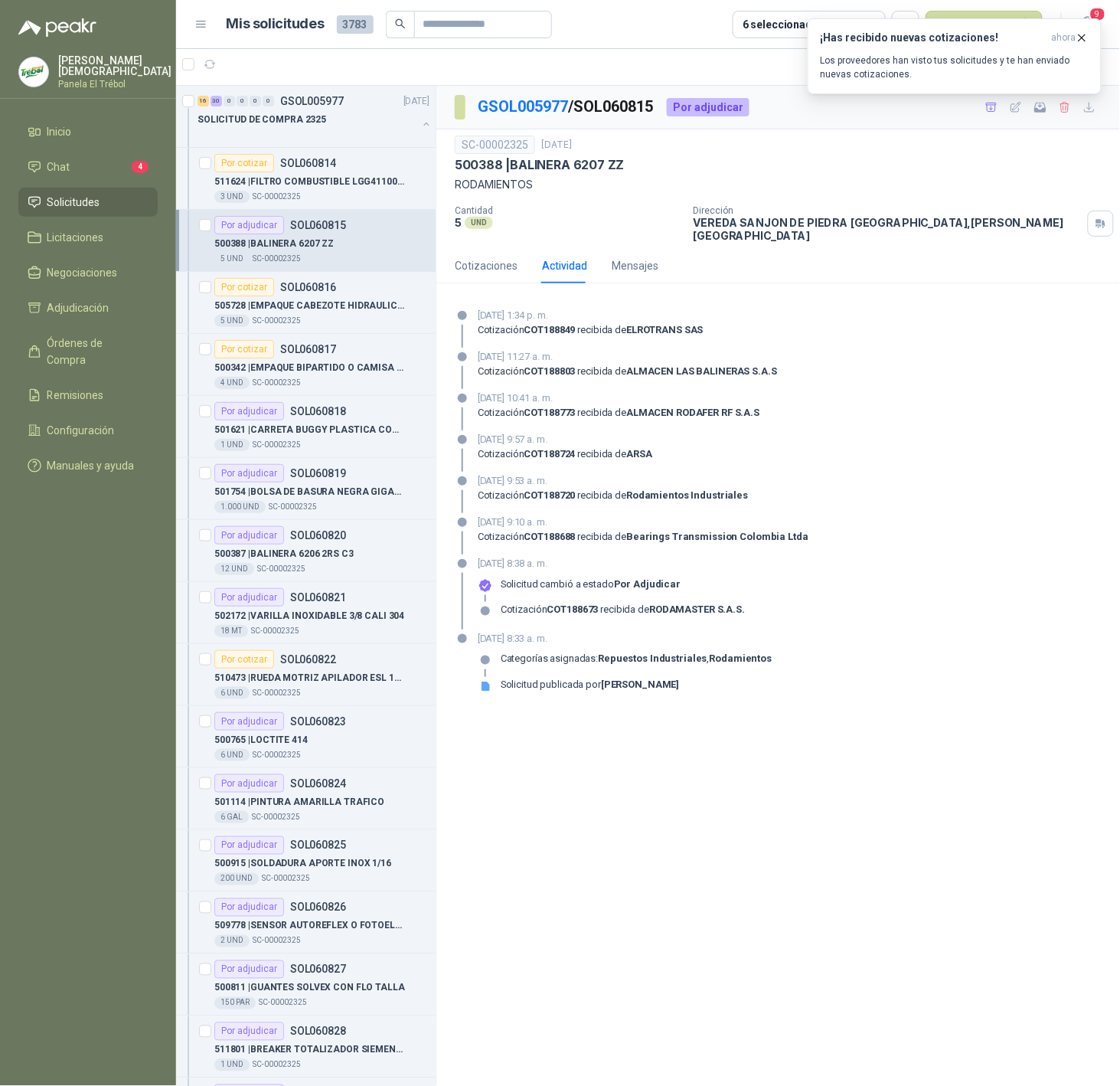
click at [605, 350] on p "15 de octubre de 2025, 11:27 a. m." at bounding box center [627, 357] width 299 height 15
drag, startPoint x: 581, startPoint y: 307, endPoint x: 597, endPoint y: 310, distance: 16.3
click at [597, 310] on p "15 de octubre de 2025, 1:34 p. m." at bounding box center [590, 315] width 226 height 15
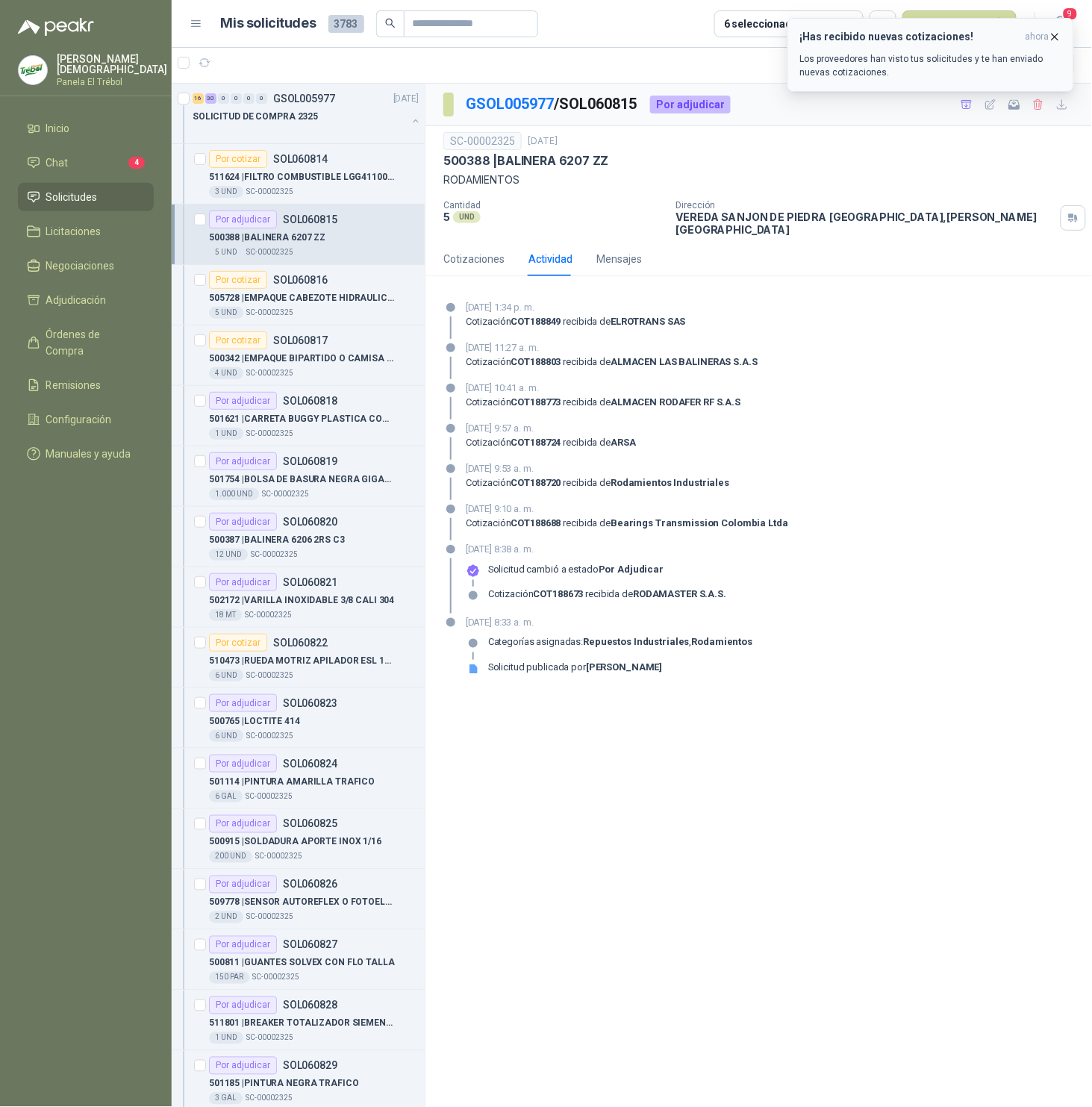
click at [1053, 38] on icon "button" at bounding box center [1056, 36] width 6 height 6
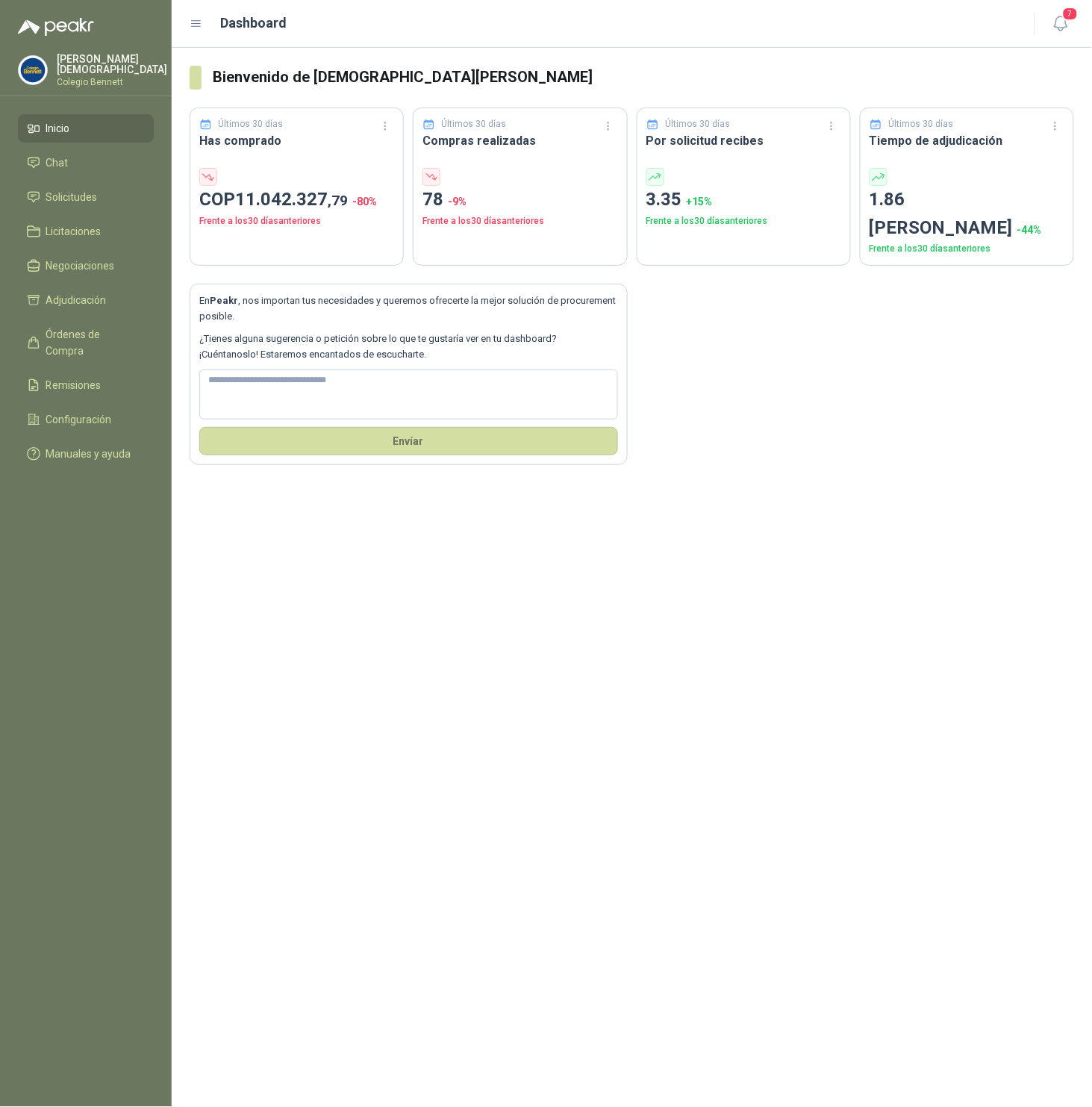
click at [99, 78] on p "Colegio Bennett" at bounding box center [112, 82] width 111 height 9
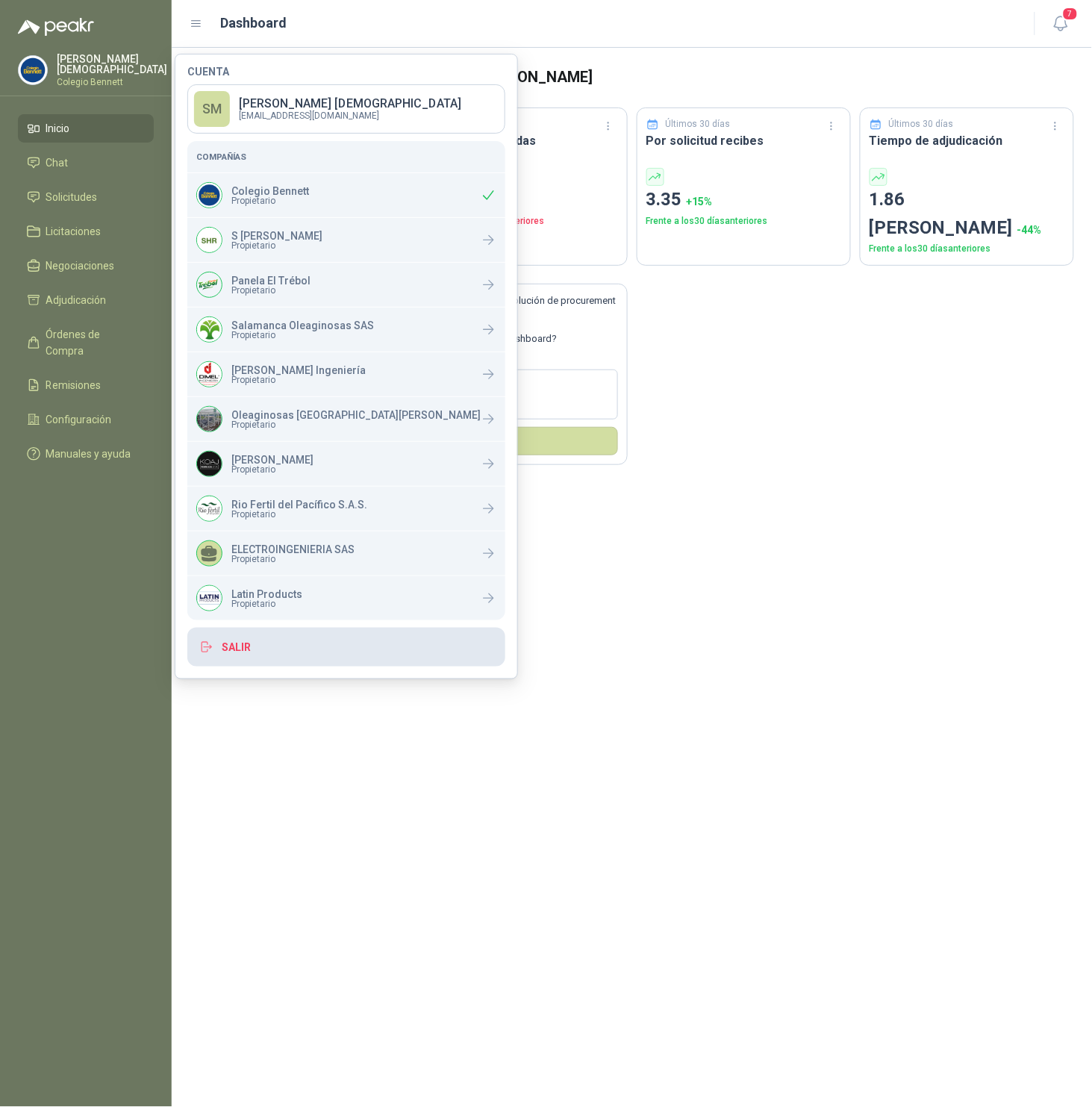
click at [258, 648] on button "Salir" at bounding box center [346, 647] width 318 height 39
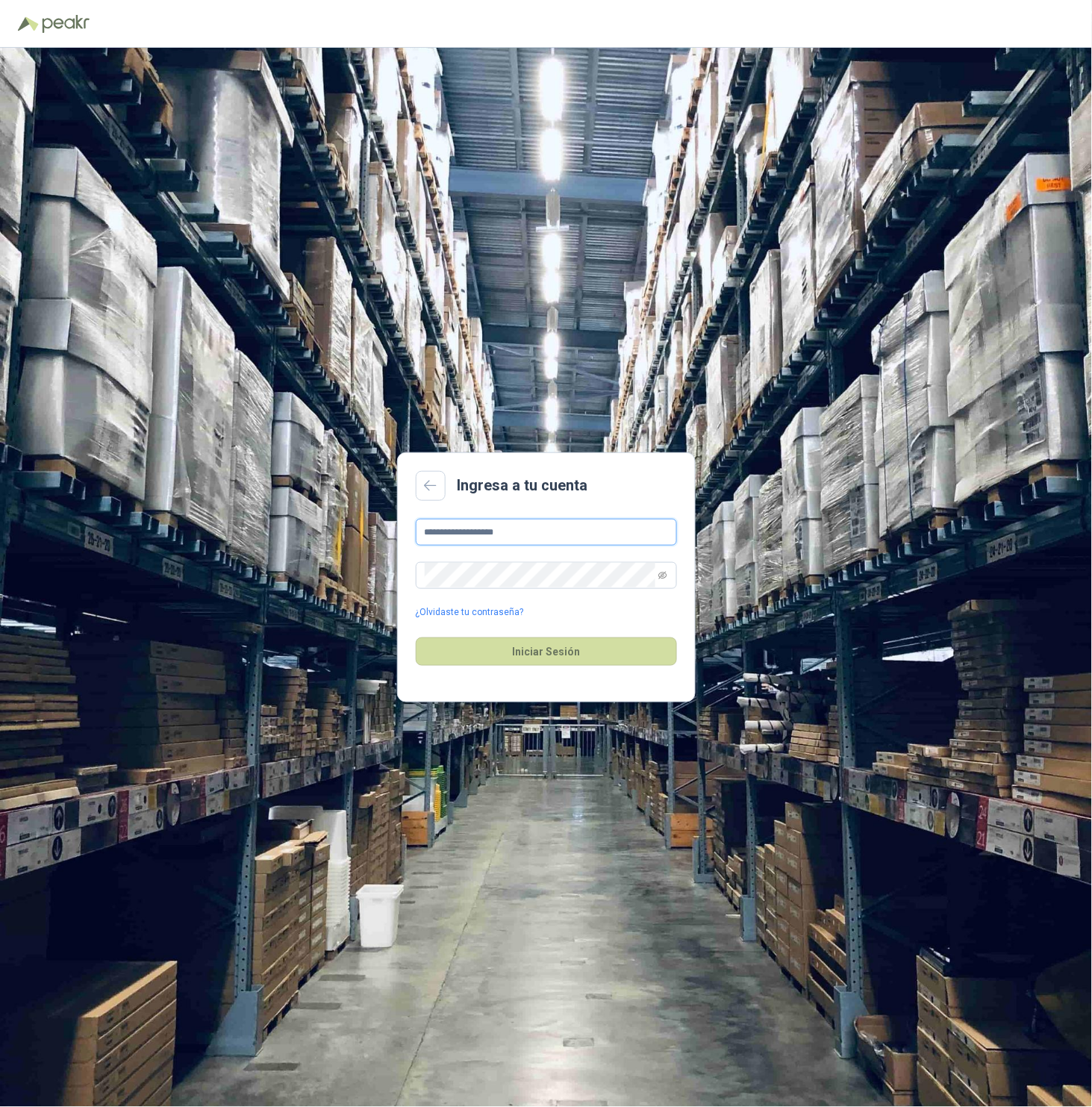
click at [551, 533] on input "**********" at bounding box center [546, 533] width 261 height 27
type input "**********"
click at [536, 642] on button "Iniciar Sesión" at bounding box center [546, 651] width 261 height 28
